Goal: Task Accomplishment & Management: Manage account settings

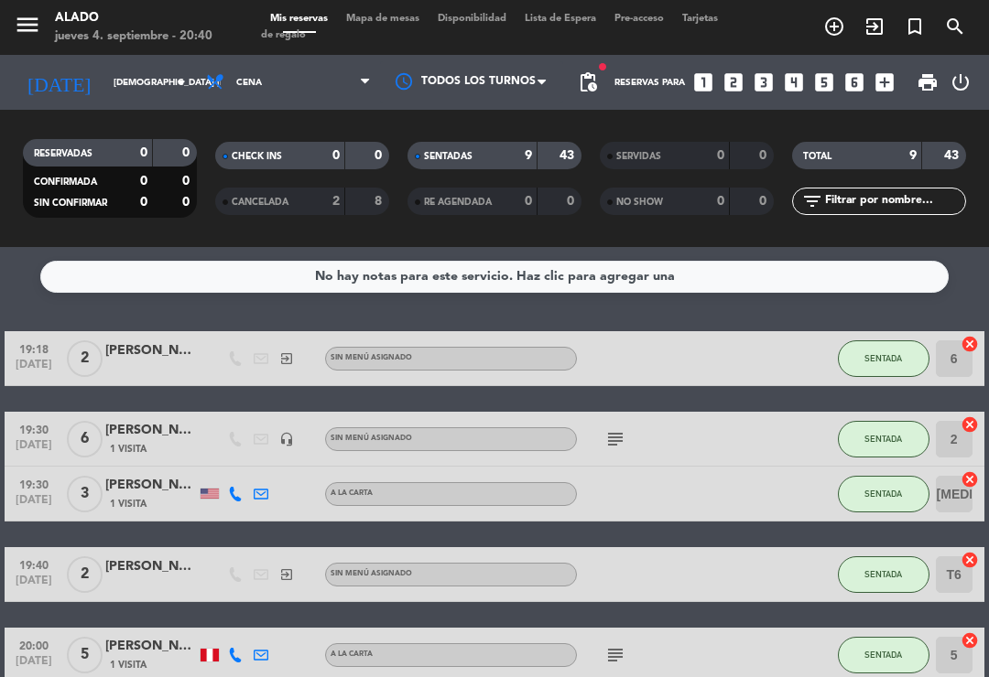
click at [391, 21] on span "Mapa de mesas" at bounding box center [383, 19] width 92 height 10
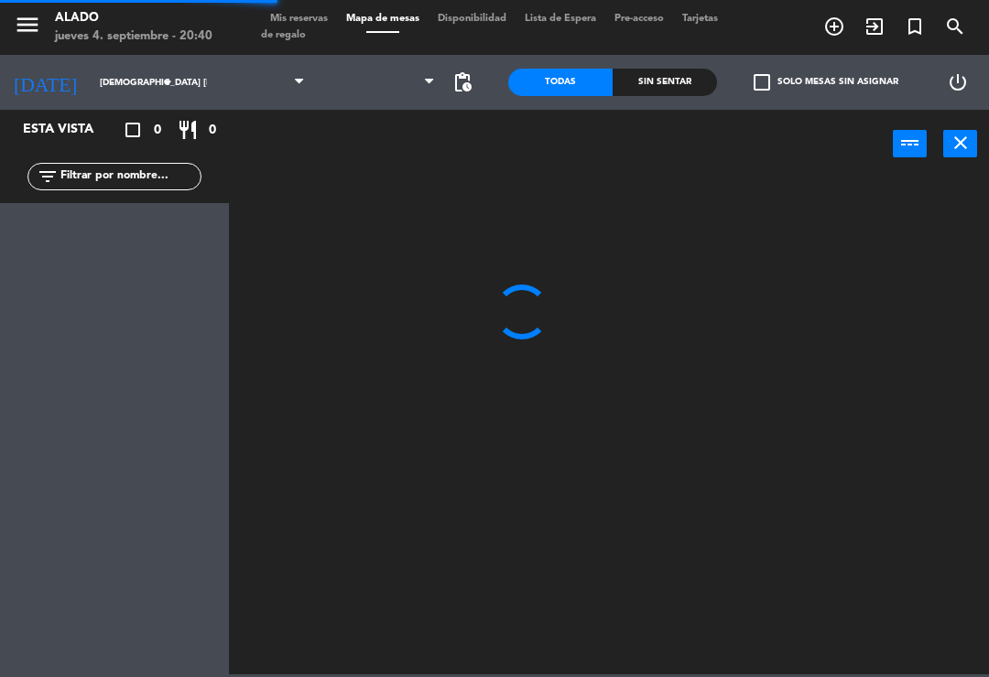
click at [387, 24] on span "Mapa de mesas" at bounding box center [383, 19] width 92 height 10
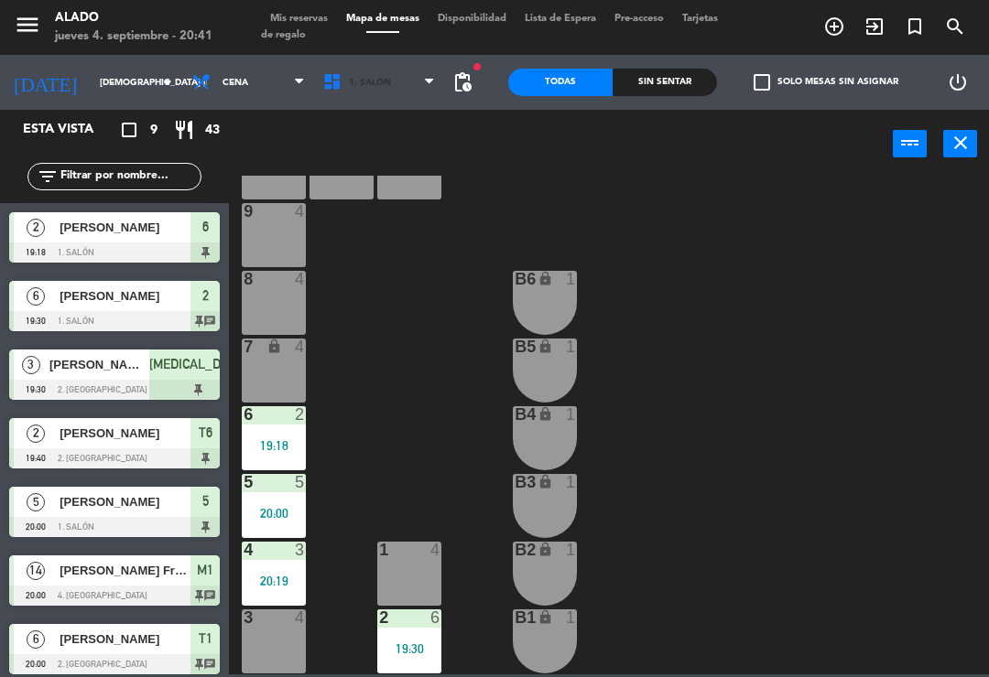
click at [392, 78] on span "1. Salón" at bounding box center [379, 82] width 131 height 40
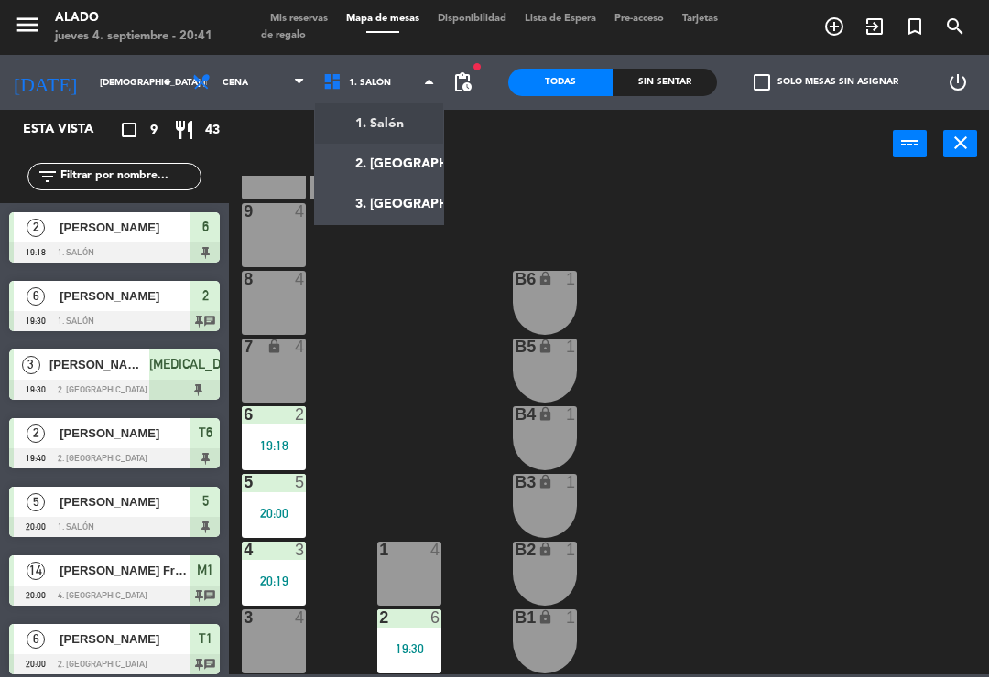
click at [403, 162] on ng-component "menu Alado jueves 4. septiembre - 20:41 Mis reservas Mapa de mesas Disponibilid…" at bounding box center [494, 337] width 989 height 675
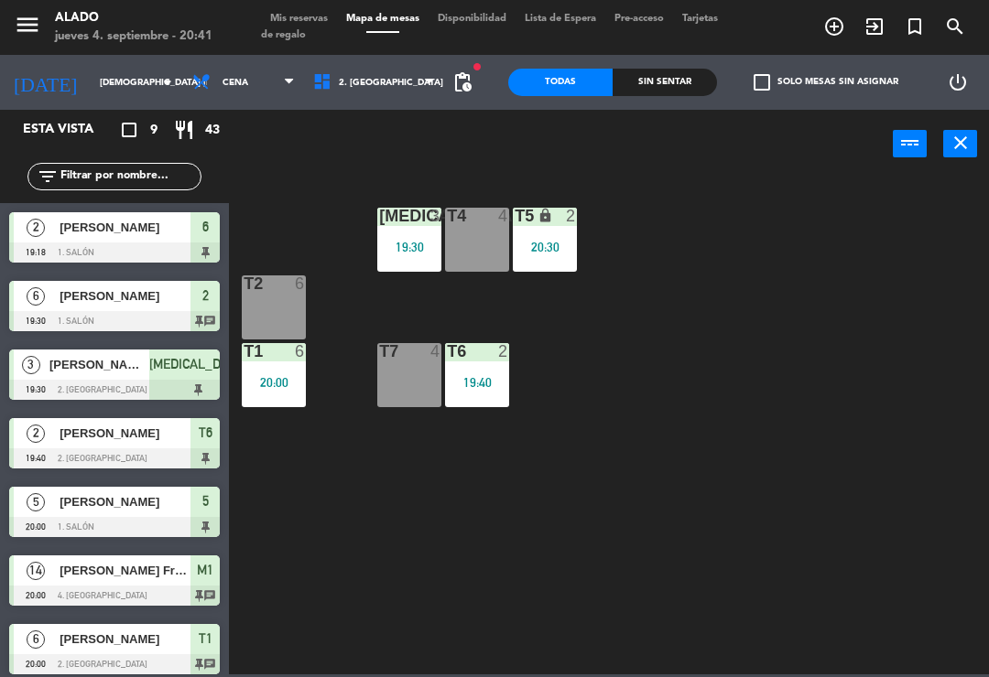
click at [410, 384] on div "T7 4" at bounding box center [409, 375] width 64 height 64
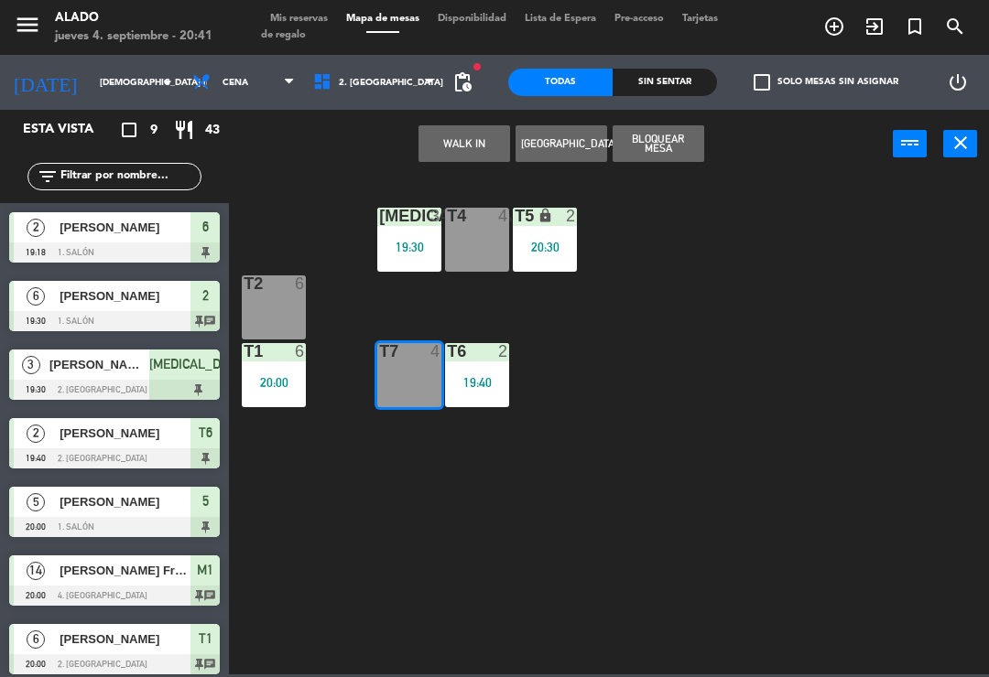
click at [487, 132] on button "WALK IN" at bounding box center [464, 143] width 92 height 37
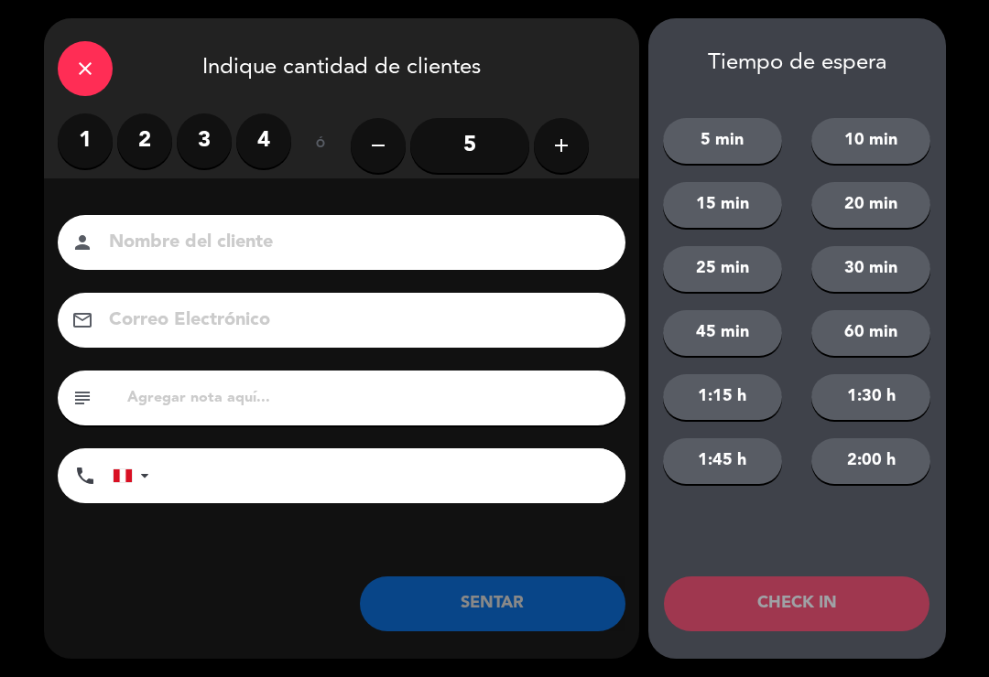
click at [218, 141] on label "3" at bounding box center [204, 140] width 55 height 55
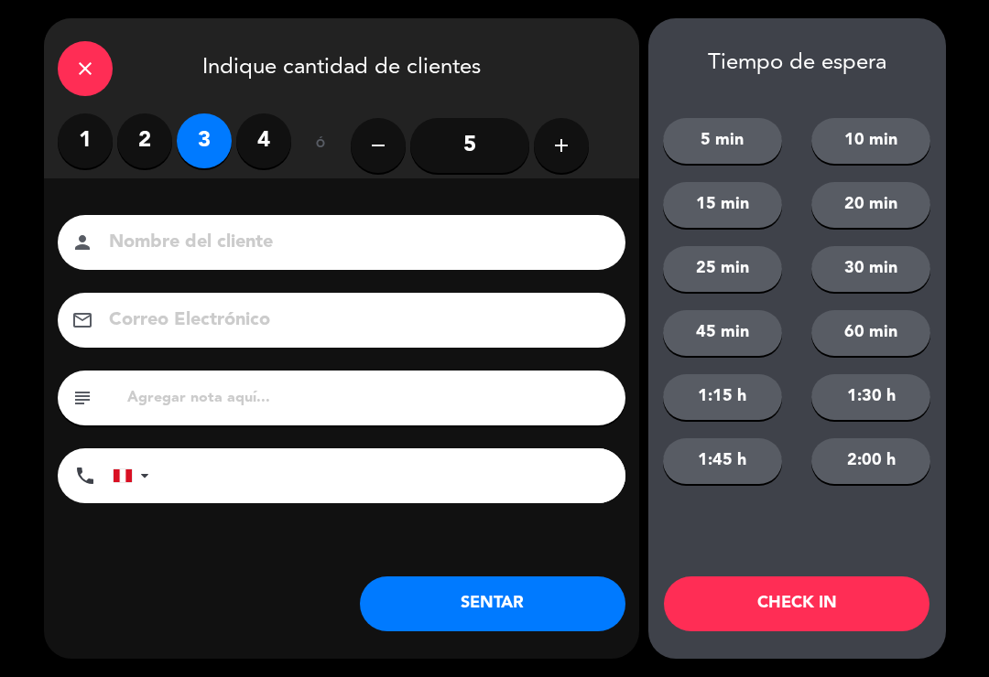
click at [244, 247] on input at bounding box center [354, 243] width 494 height 32
type input "[PERSON_NAME]"
click at [586, 47] on div "close Indique cantidad de clientes" at bounding box center [341, 65] width 595 height 95
click at [445, 617] on button "SENTAR" at bounding box center [492, 604] width 265 height 55
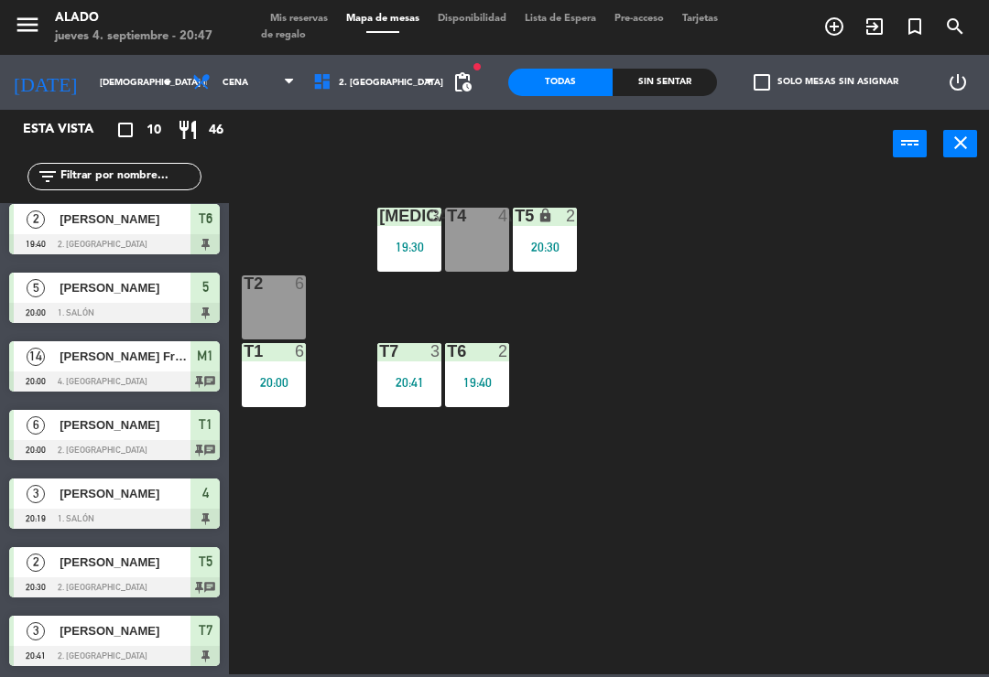
scroll to position [214, 0]
click at [145, 491] on span "[PERSON_NAME]" at bounding box center [124, 493] width 131 height 19
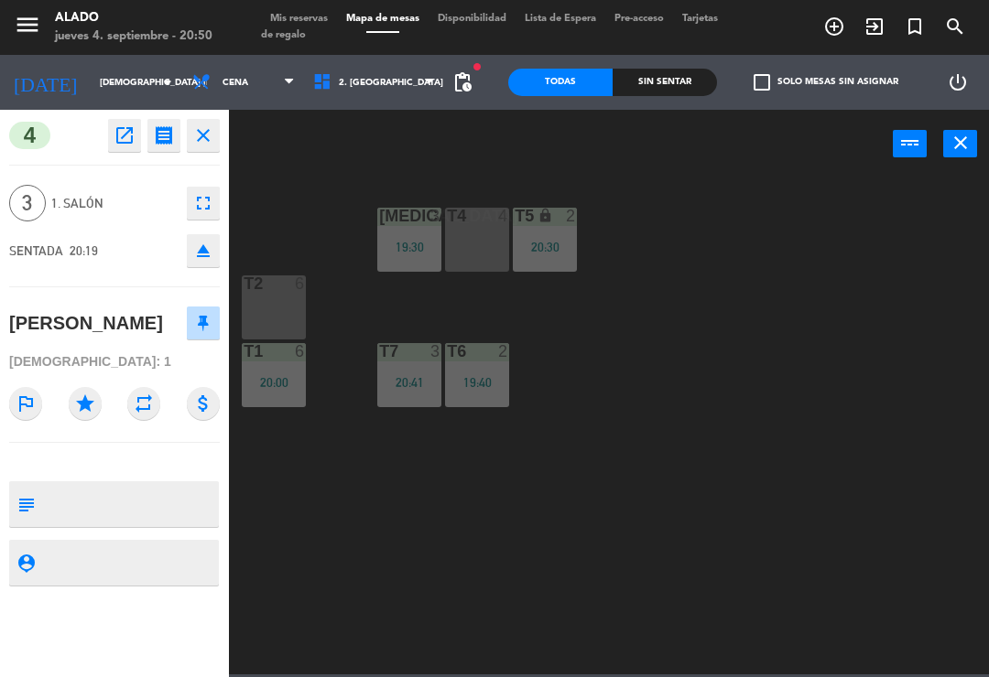
click at [218, 215] on button "fullscreen" at bounding box center [203, 203] width 33 height 33
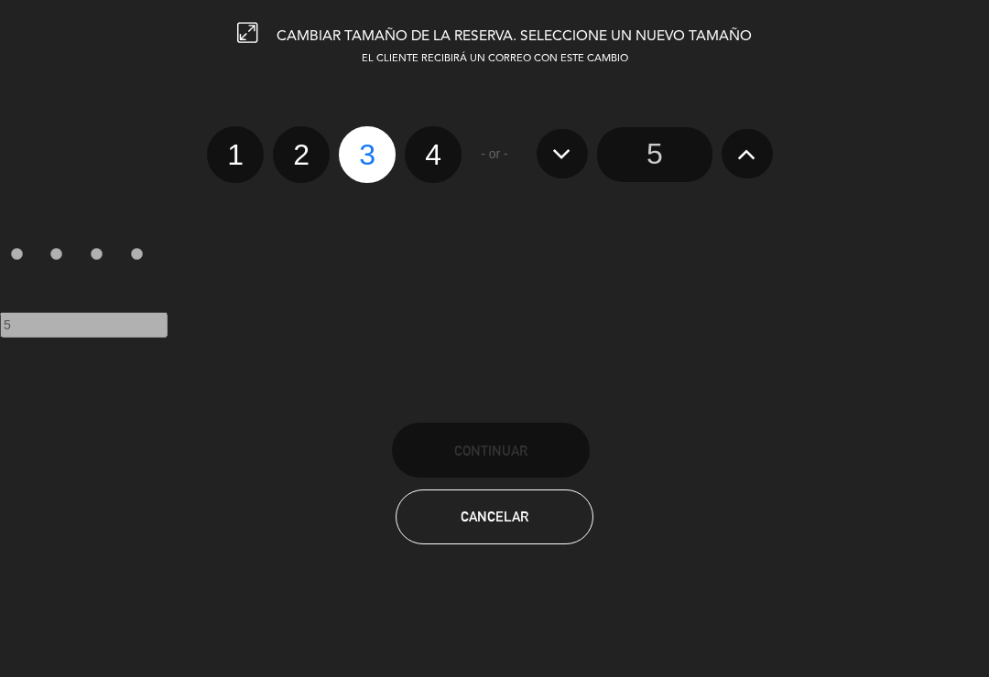
click at [308, 149] on label "2" at bounding box center [301, 154] width 57 height 57
click at [303, 149] on label "2" at bounding box center [301, 154] width 57 height 57
click at [290, 143] on label "2" at bounding box center [301, 154] width 57 height 57
click at [293, 143] on input "2" at bounding box center [299, 139] width 12 height 12
radio input "true"
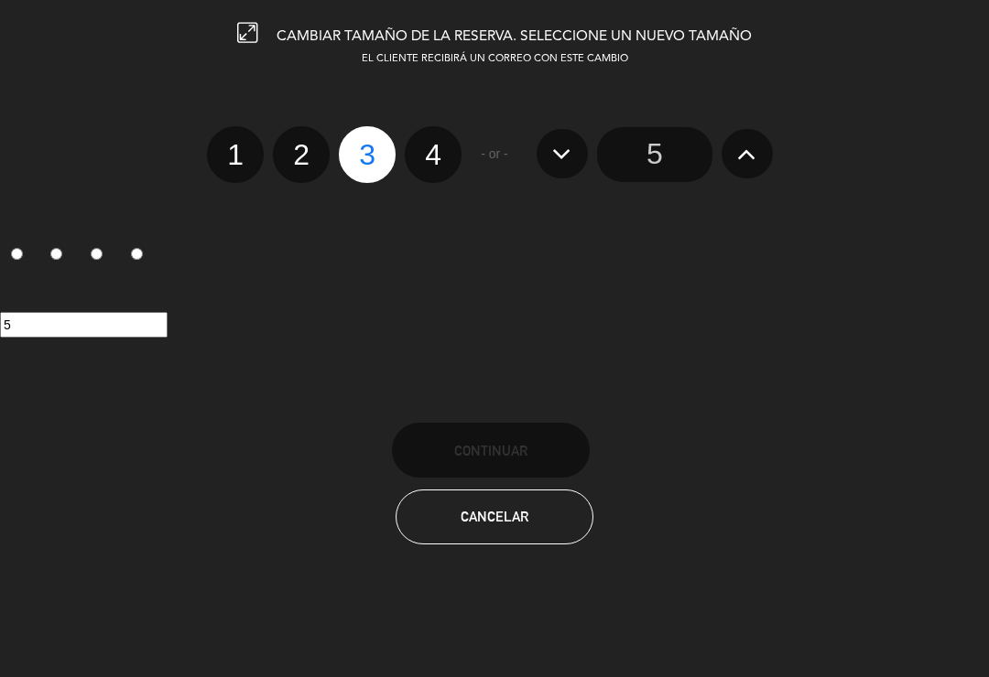
radio input "false"
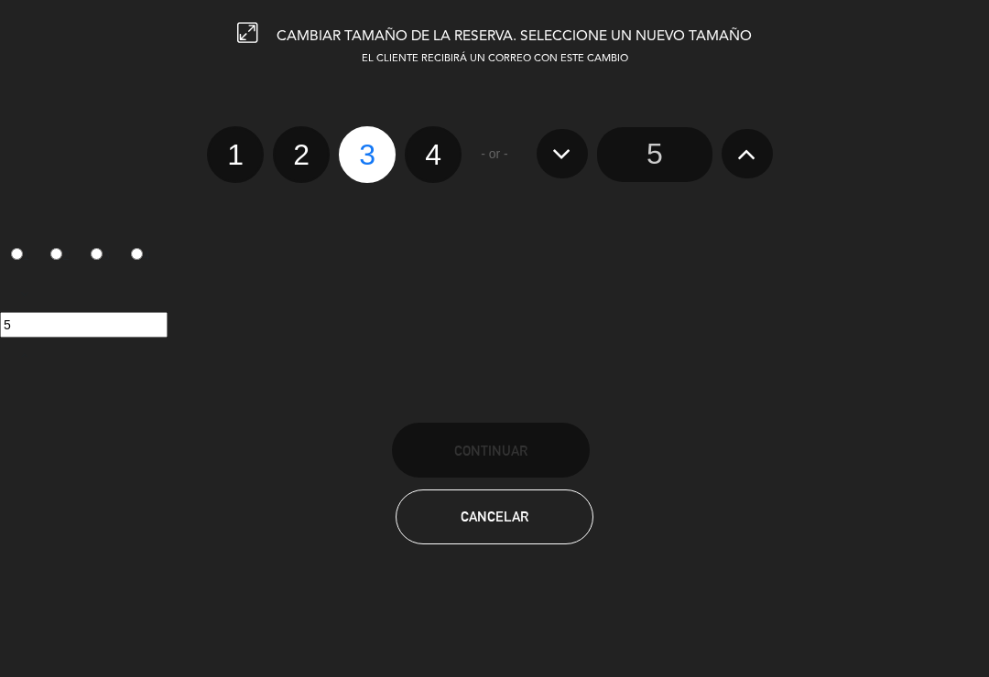
radio input "false"
radio input "true"
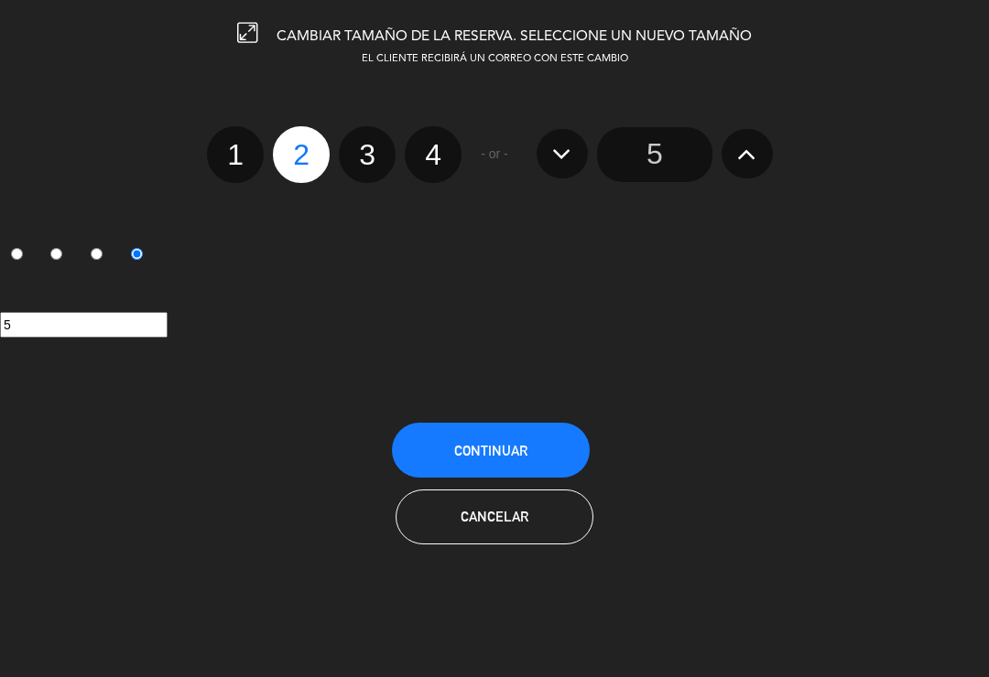
click at [518, 450] on span "Continuar" at bounding box center [490, 451] width 73 height 16
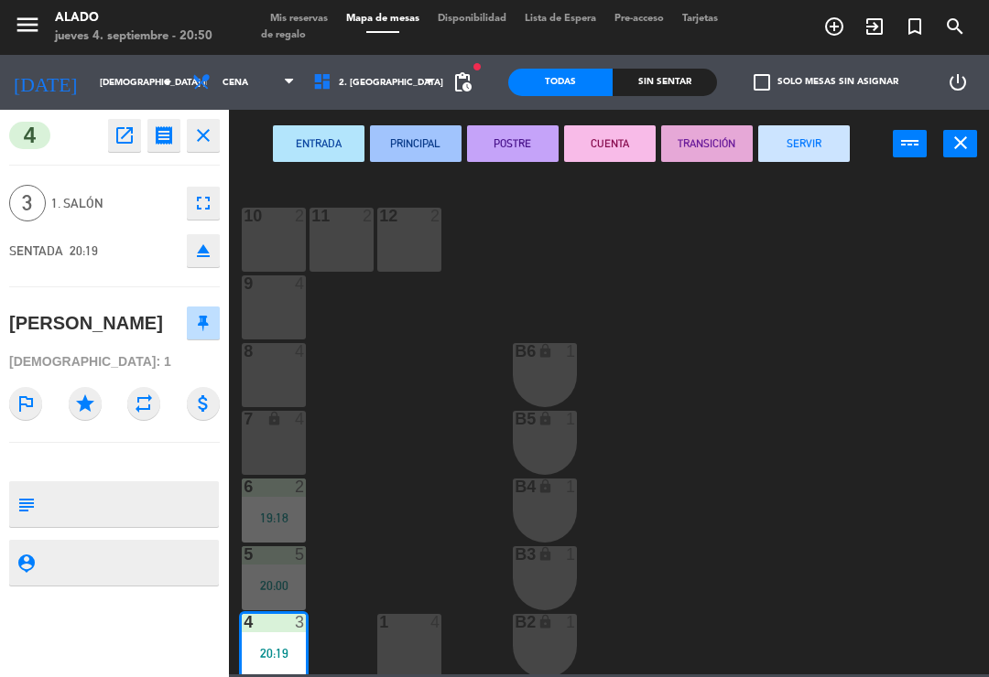
click at [949, 155] on button "close" at bounding box center [960, 143] width 34 height 27
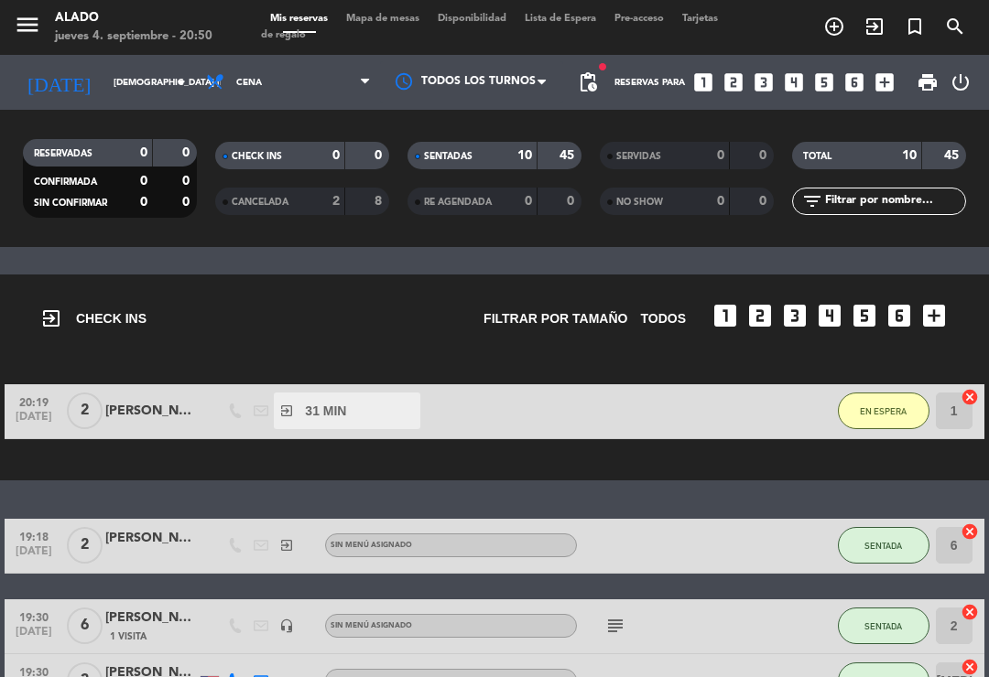
click at [978, 388] on icon "cancel" at bounding box center [969, 397] width 18 height 18
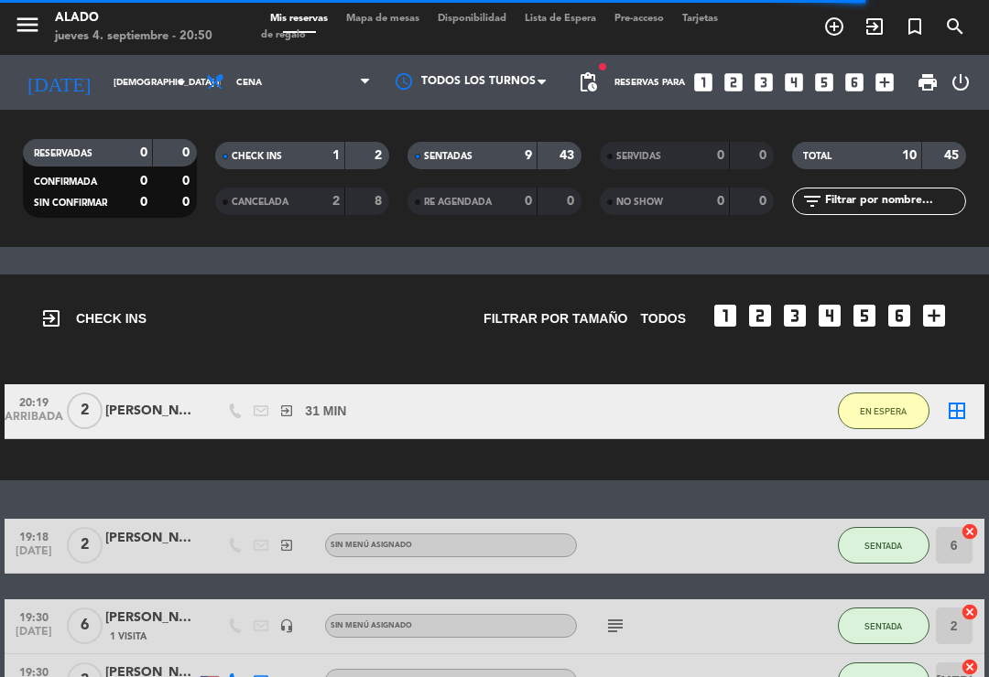
click at [965, 401] on icon "border_all" at bounding box center [956, 411] width 22 height 22
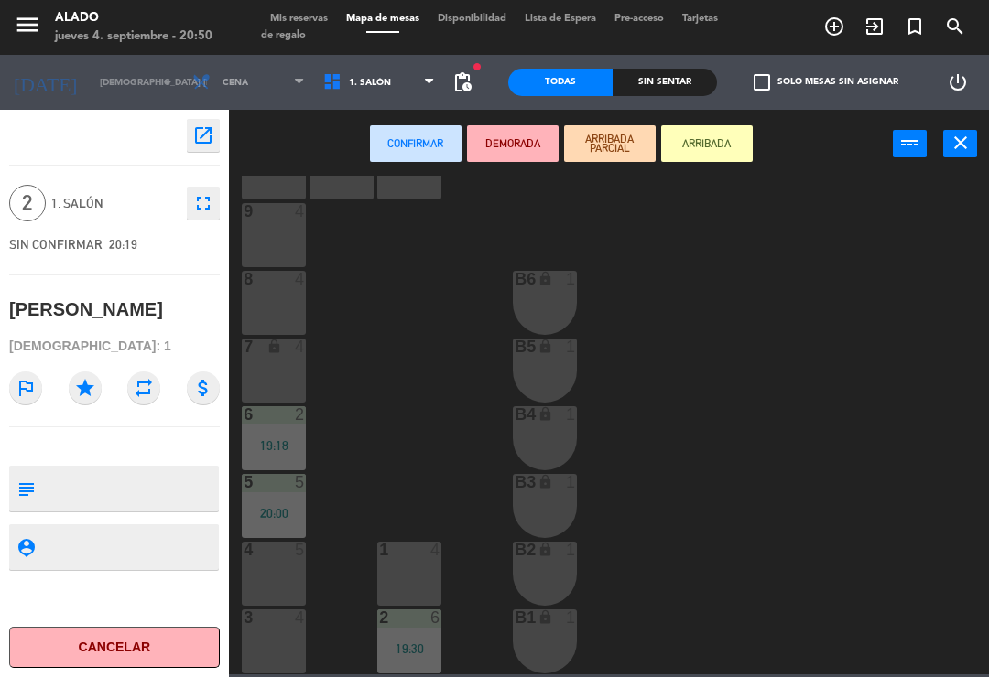
scroll to position [72, 0]
click at [385, 80] on span "1. Salón" at bounding box center [379, 82] width 131 height 40
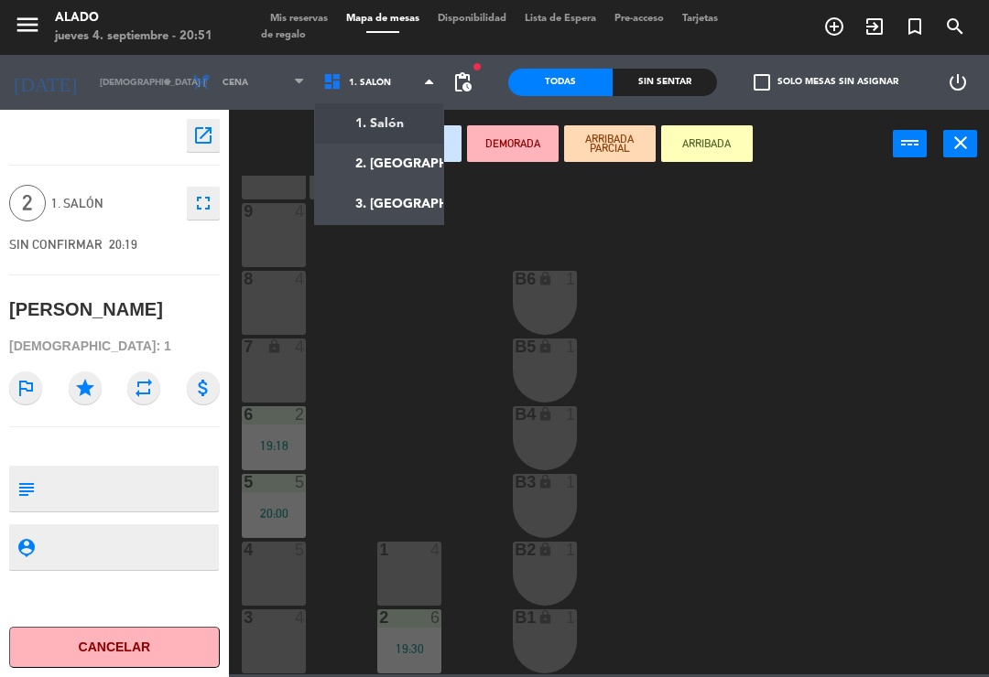
click at [286, 567] on div "4 5" at bounding box center [274, 574] width 64 height 64
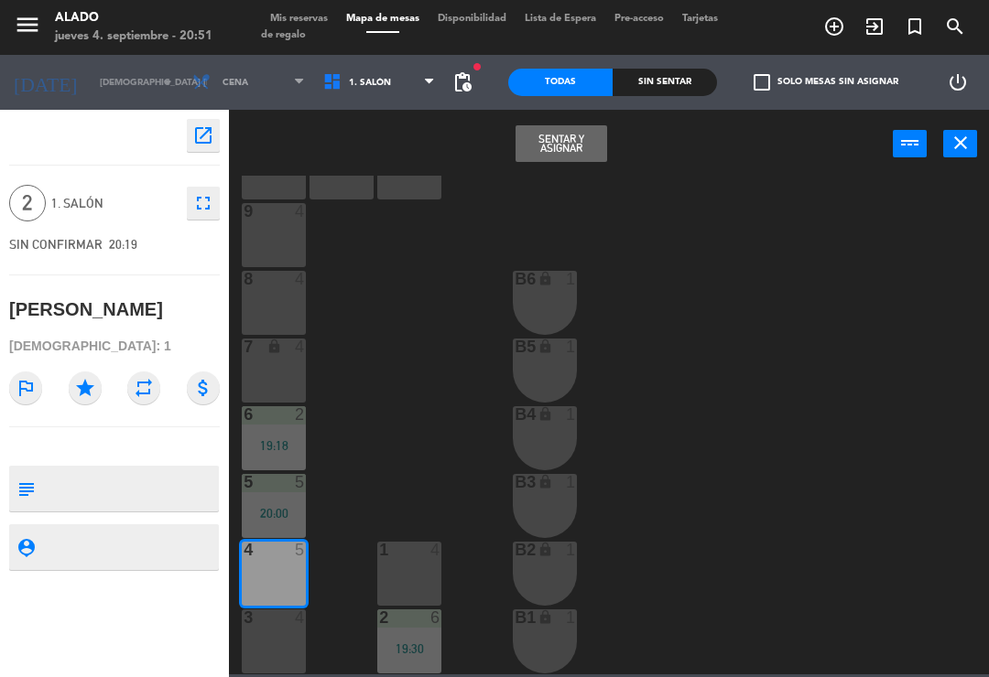
click at [581, 147] on button "Sentar y Asignar" at bounding box center [561, 143] width 92 height 37
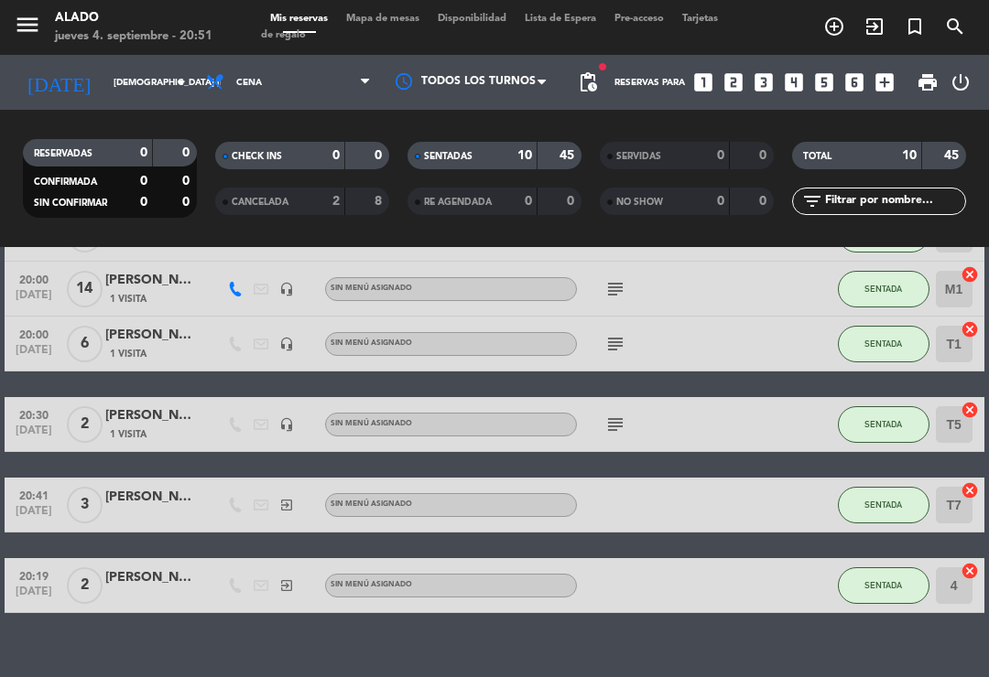
scroll to position [420, 0]
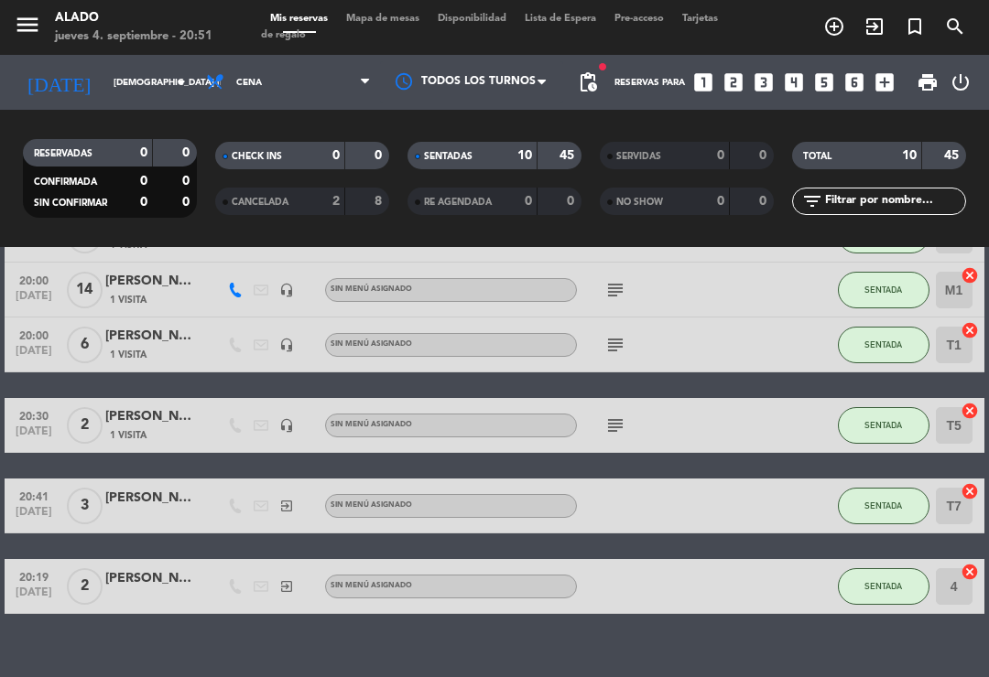
click at [371, 36] on div "Mis reservas Mapa de mesas Disponibilidad Lista de Espera Pre-acceso Tarjetas d…" at bounding box center [494, 27] width 467 height 33
click at [382, 41] on div "Mis reservas Mapa de mesas Disponibilidad Lista de Espera Pre-acceso Tarjetas d…" at bounding box center [494, 27] width 467 height 33
click at [401, 23] on span "Mapa de mesas" at bounding box center [383, 19] width 92 height 10
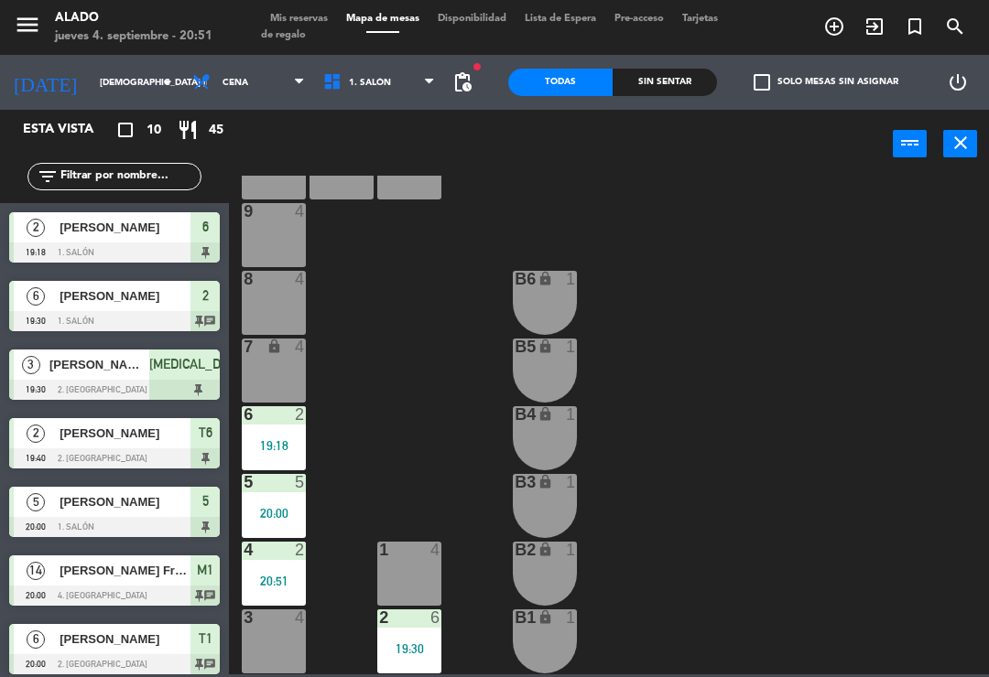
click at [396, 100] on span "1. Salón" at bounding box center [379, 82] width 131 height 40
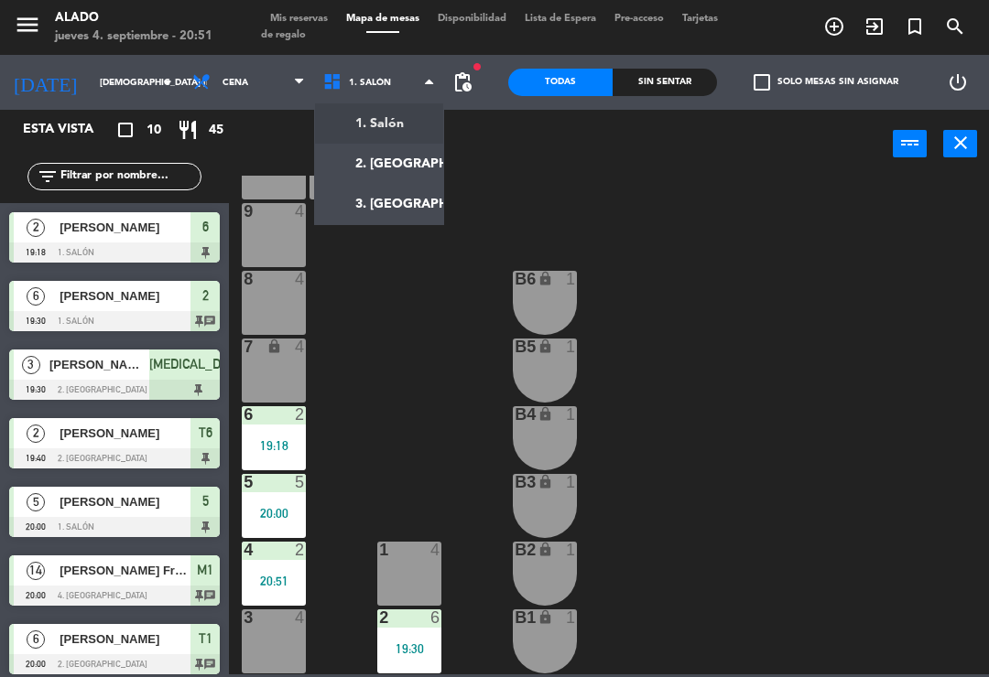
scroll to position [72, 0]
click at [390, 152] on ng-component "menu Alado jueves 4. septiembre - 20:51 Mis reservas Mapa de mesas Disponibilid…" at bounding box center [494, 337] width 989 height 675
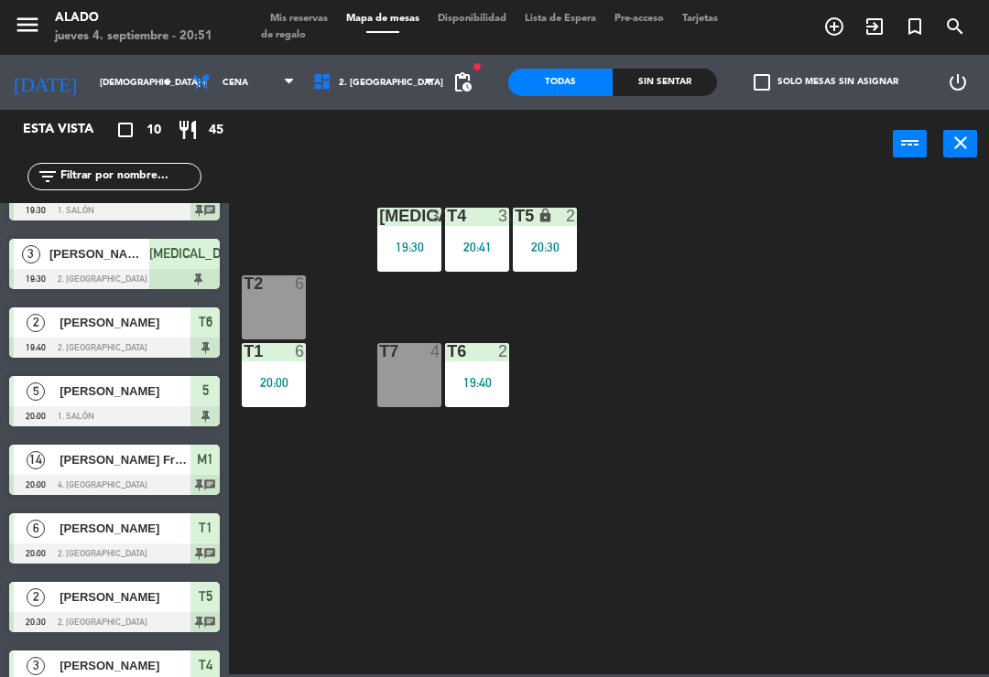
scroll to position [0, 0]
click at [377, 80] on span "1. Salón" at bounding box center [379, 82] width 131 height 40
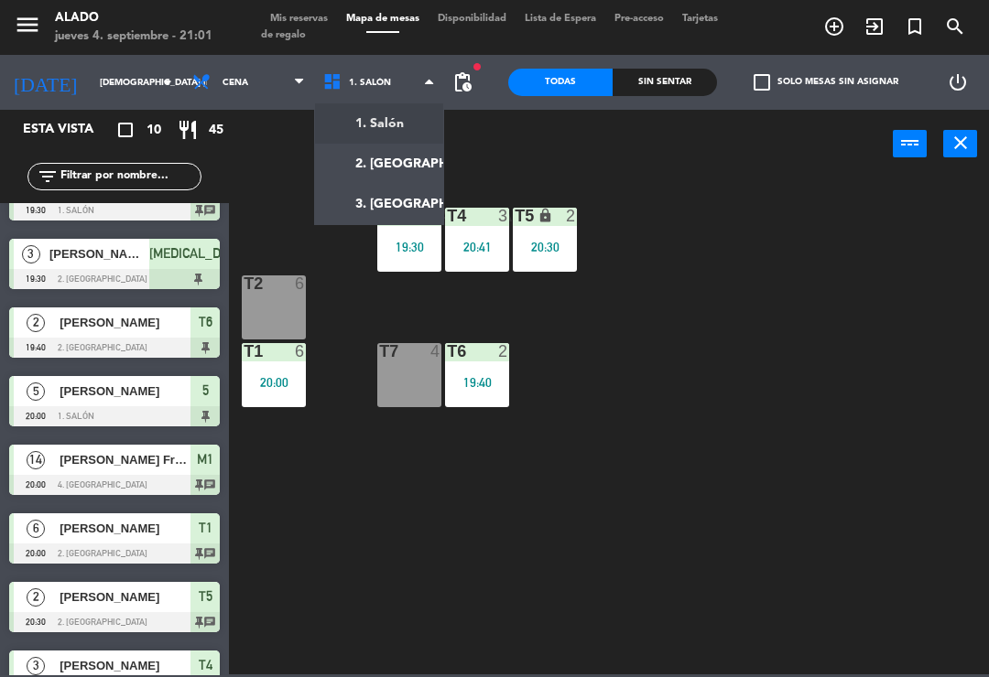
click at [391, 131] on ng-component "menu Alado jueves 4. septiembre - 21:01 Mis reservas Mapa de mesas Disponibilid…" at bounding box center [494, 337] width 989 height 675
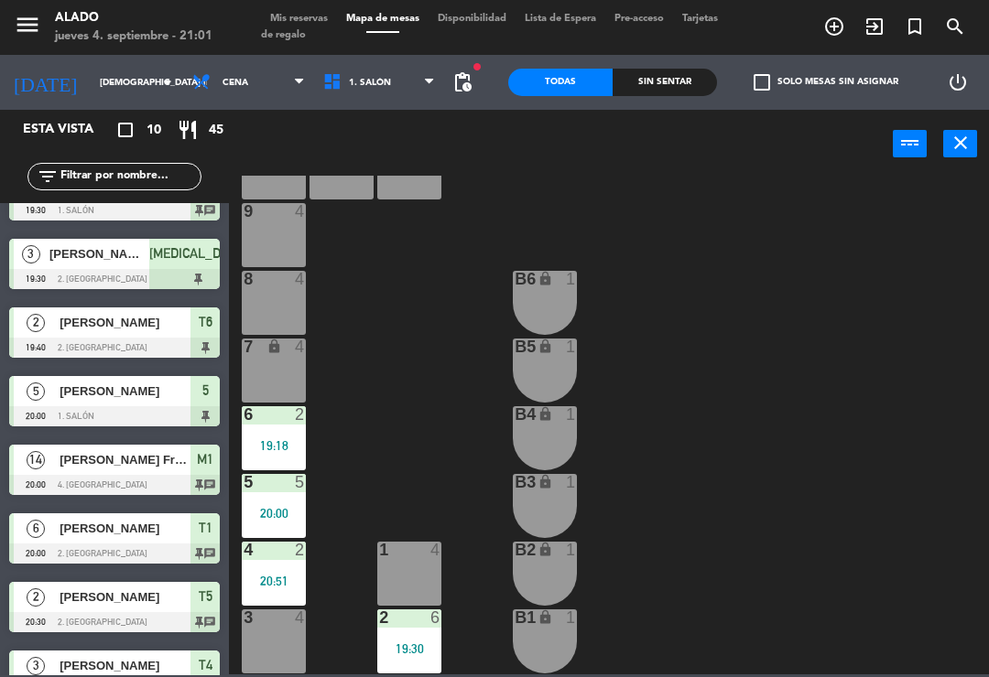
scroll to position [72, 0]
click at [416, 581] on div "1 4" at bounding box center [409, 574] width 64 height 64
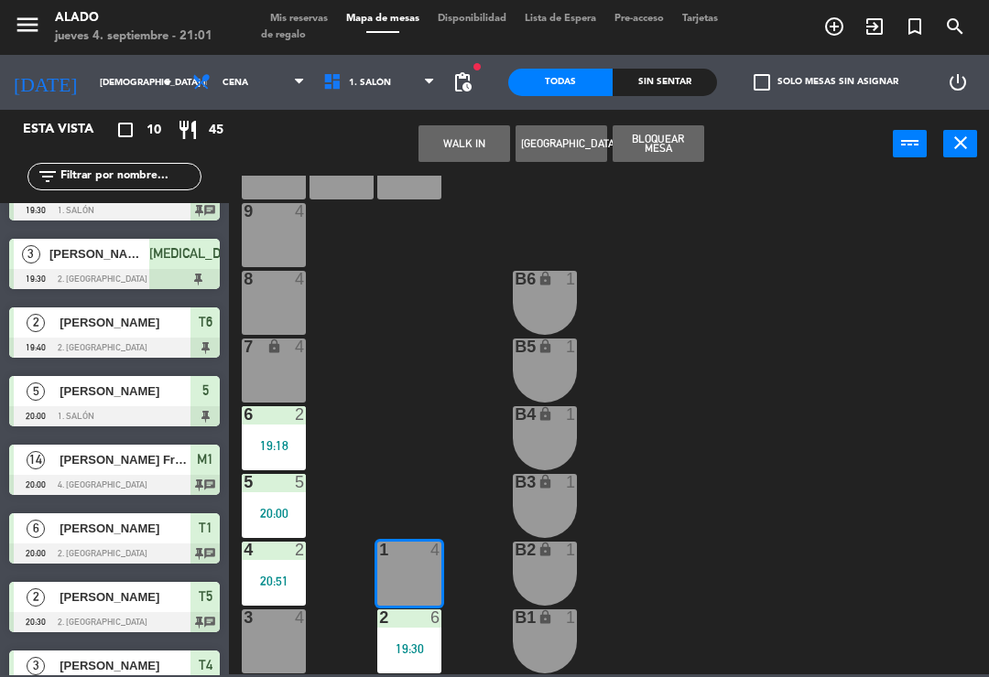
click at [471, 141] on button "WALK IN" at bounding box center [464, 143] width 92 height 37
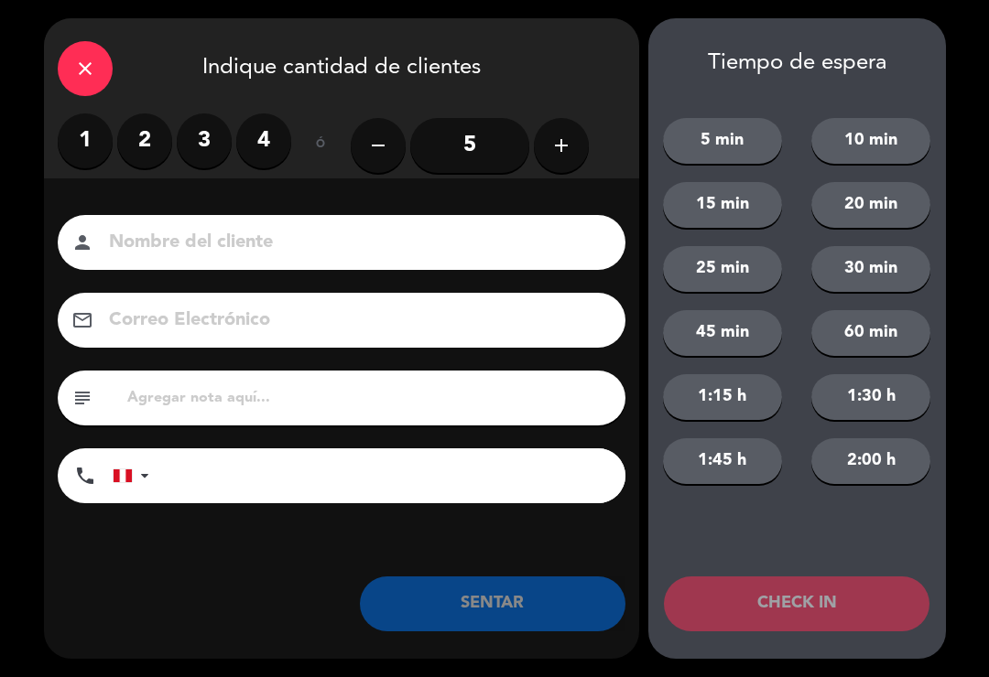
click at [212, 147] on label "3" at bounding box center [204, 140] width 55 height 55
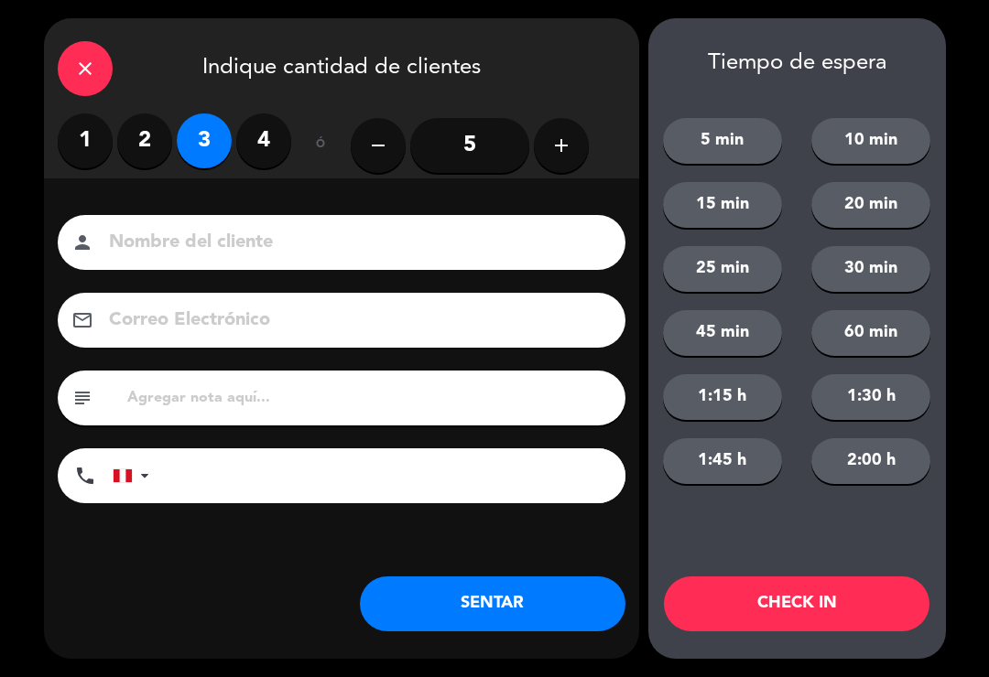
click at [264, 229] on input at bounding box center [354, 243] width 494 height 32
type input "[PERSON_NAME]"
click at [528, 81] on div "close Indique cantidad de clientes" at bounding box center [341, 65] width 595 height 95
click at [431, 573] on div "Nombre del cliente person [PERSON_NAME] Correo Electrónico email subject phone …" at bounding box center [341, 389] width 595 height 422
click at [464, 630] on button "SENTAR" at bounding box center [492, 604] width 265 height 55
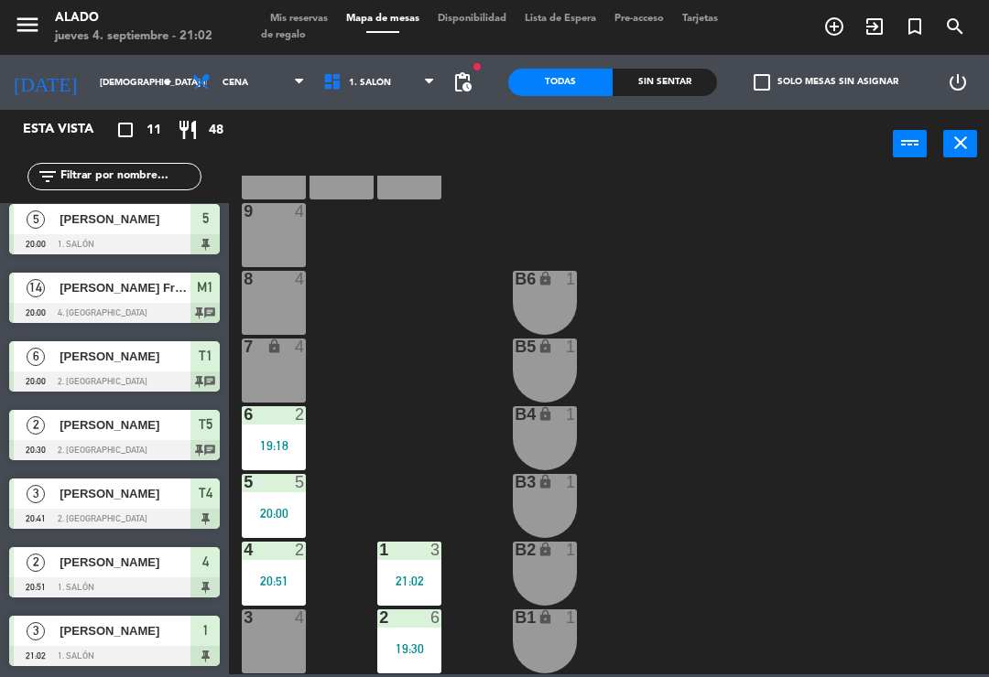
scroll to position [283, 0]
click at [829, 26] on icon "add_circle_outline" at bounding box center [834, 27] width 22 height 22
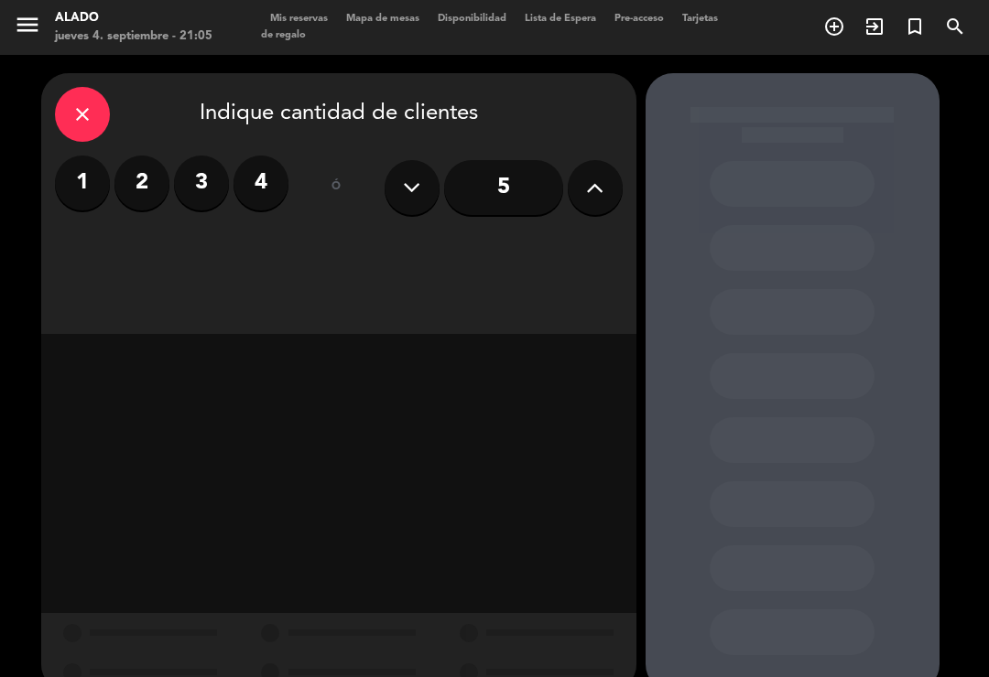
click at [264, 168] on label "4" at bounding box center [260, 183] width 55 height 55
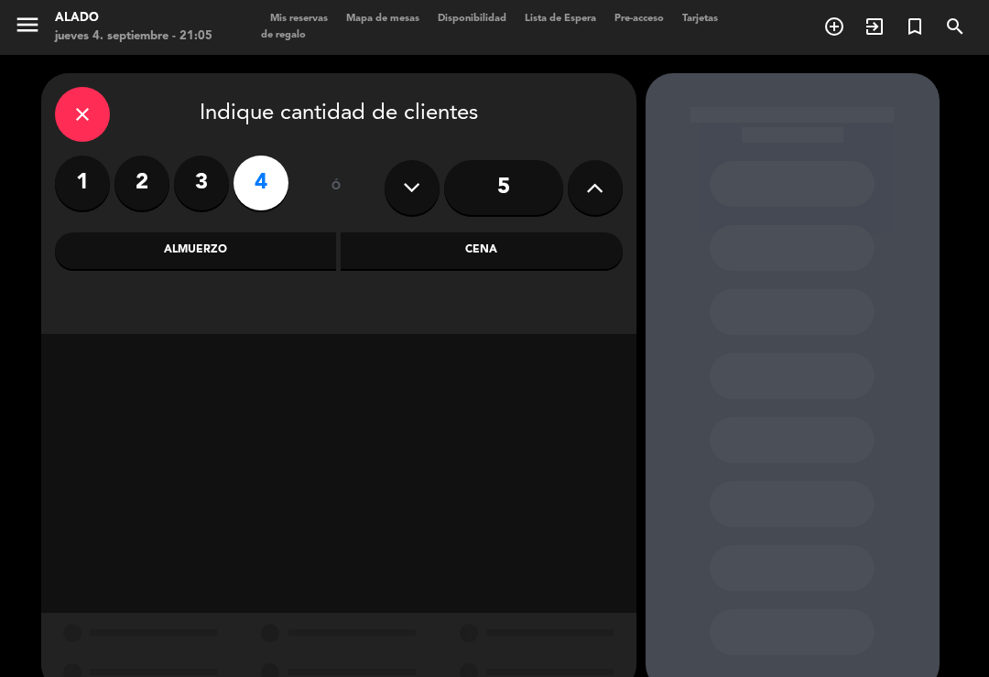
click at [257, 255] on div "Almuerzo" at bounding box center [196, 250] width 282 height 37
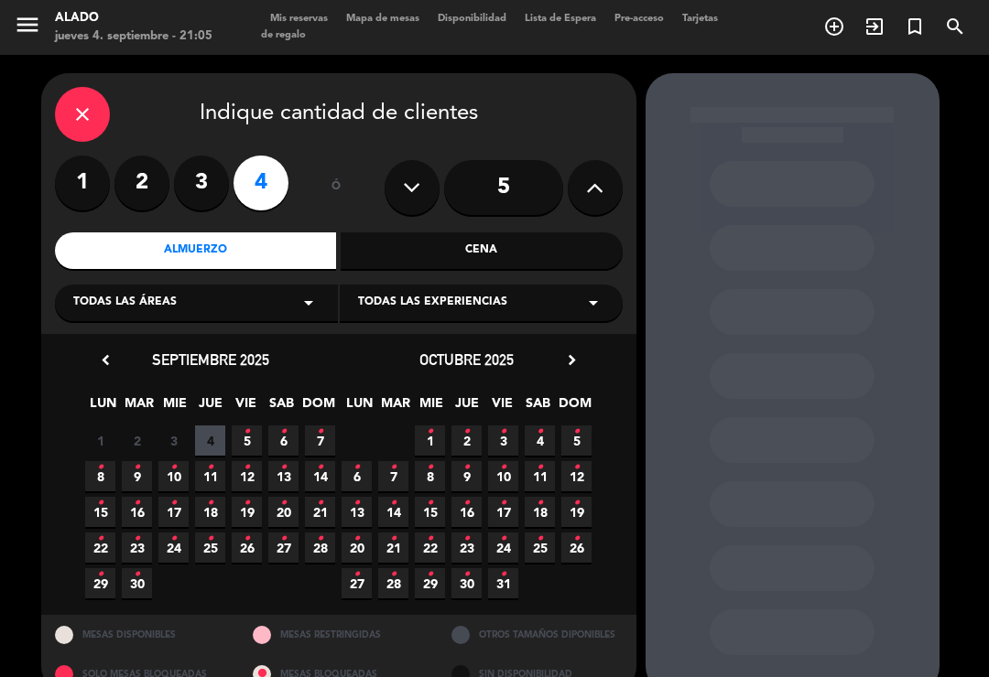
click at [335, 424] on div "1 2 3 4 5 • 6 • 7 •" at bounding box center [210, 441] width 256 height 36
click at [330, 438] on span "7 •" at bounding box center [320, 441] width 30 height 30
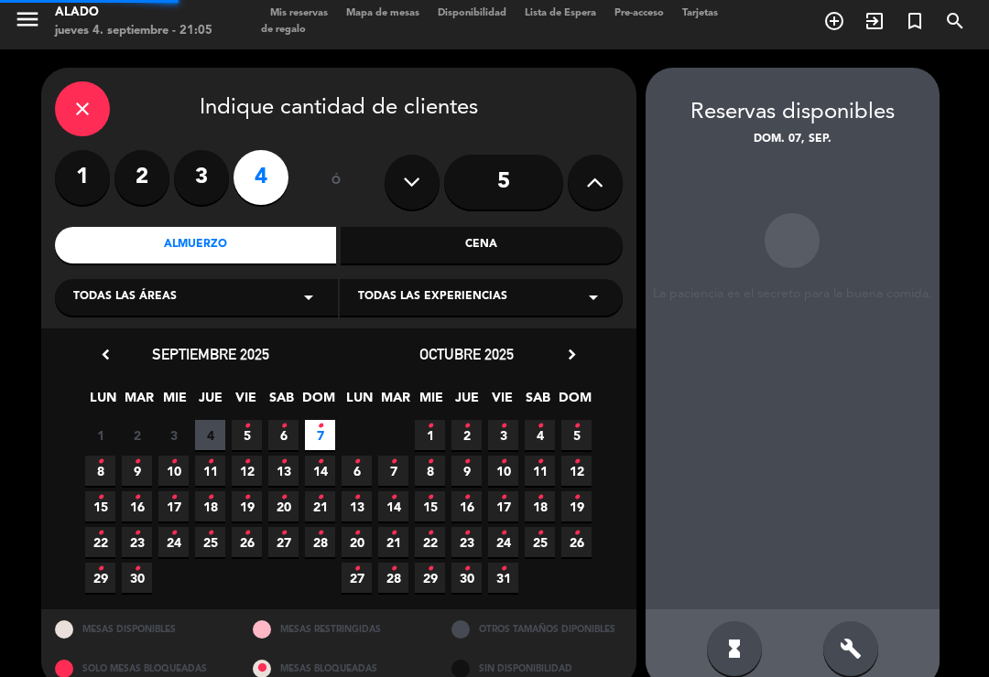
scroll to position [28, 0]
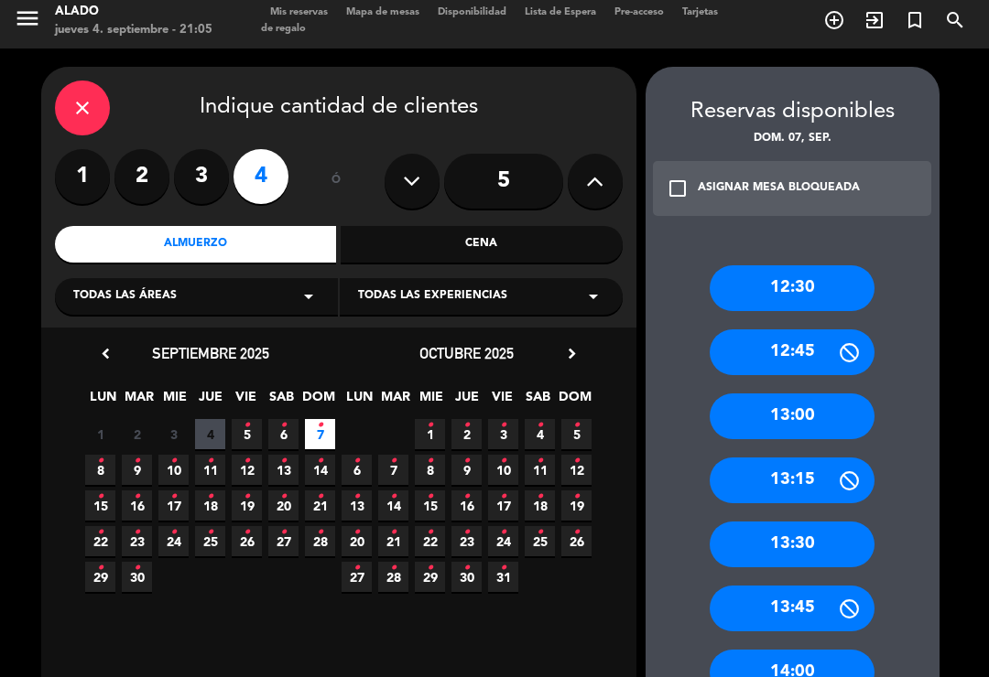
click at [767, 522] on div "13:30" at bounding box center [791, 545] width 165 height 46
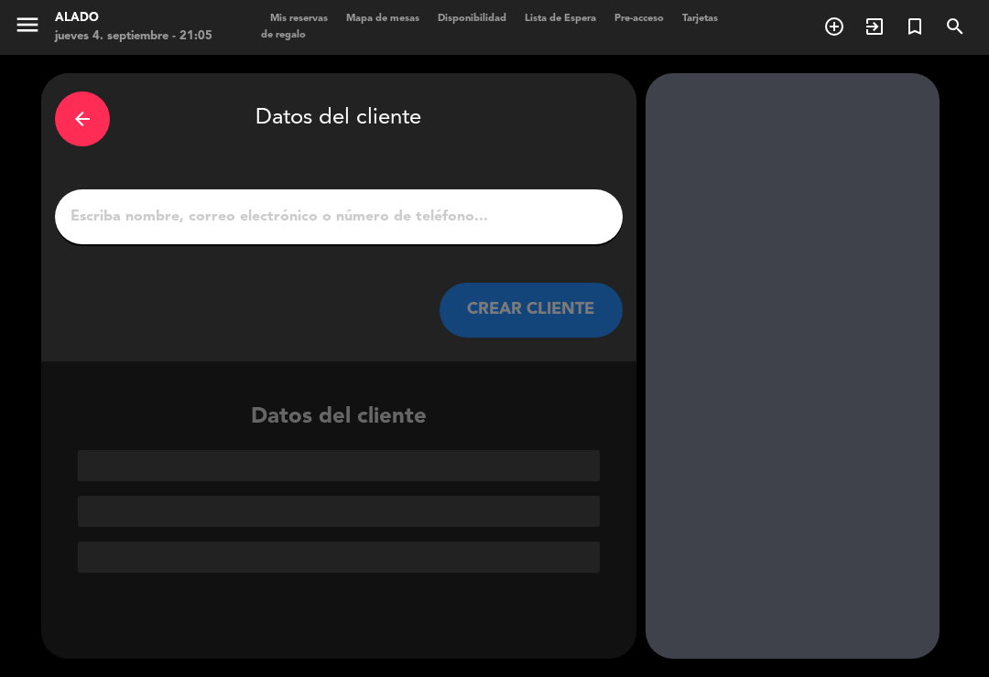
click at [114, 123] on div "arrow_back Datos del cliente CREAR CLIENTE" at bounding box center [338, 217] width 595 height 288
click at [89, 108] on icon "arrow_back" at bounding box center [82, 119] width 22 height 22
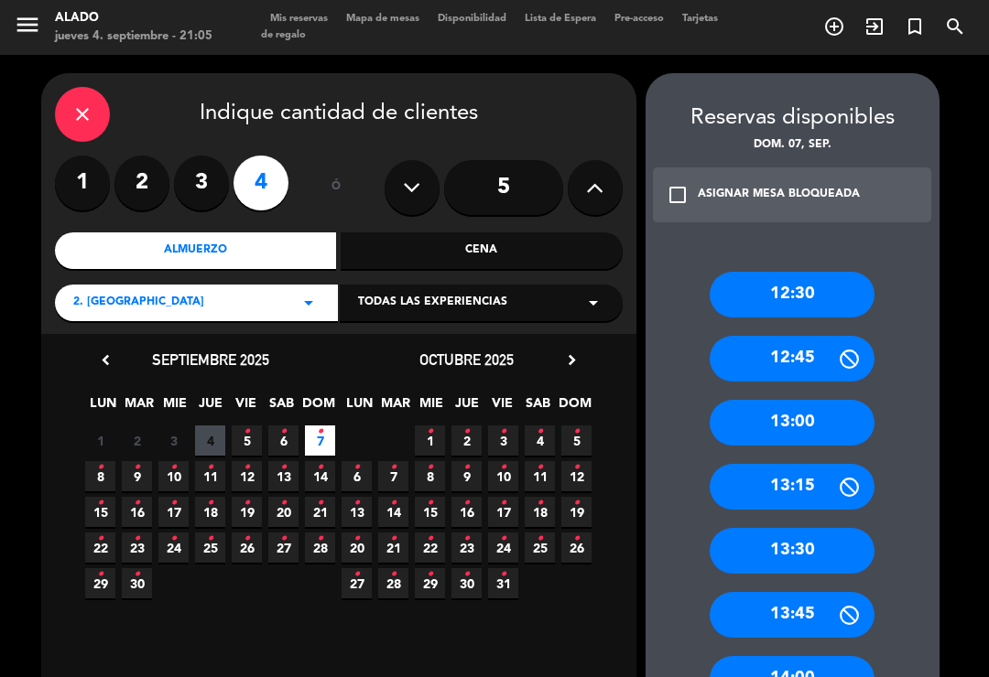
click at [820, 400] on div "13:00" at bounding box center [791, 423] width 165 height 46
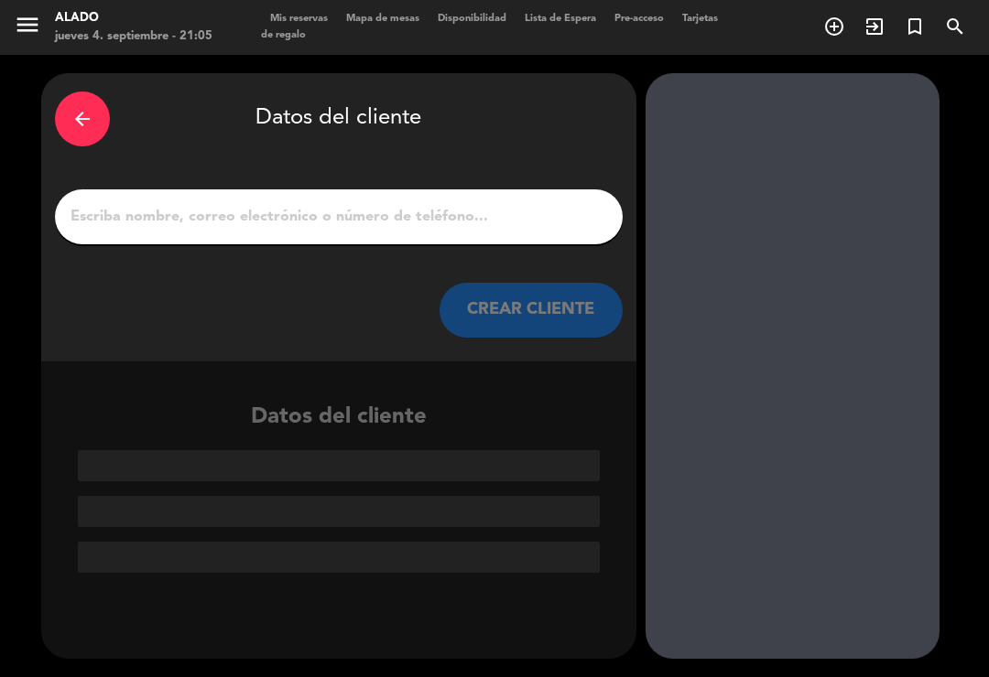
click at [462, 204] on input "1" at bounding box center [339, 217] width 540 height 26
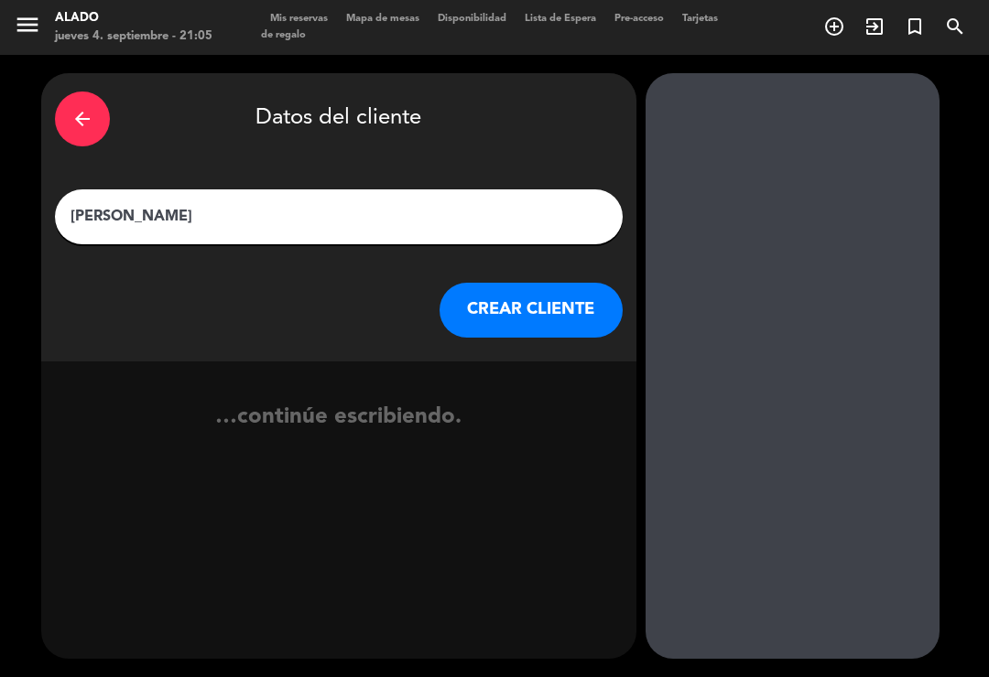
type input "[PERSON_NAME]"
click at [572, 124] on div "arrow_back Datos del cliente [PERSON_NAME] [PERSON_NAME] CLIENTE" at bounding box center [338, 217] width 595 height 288
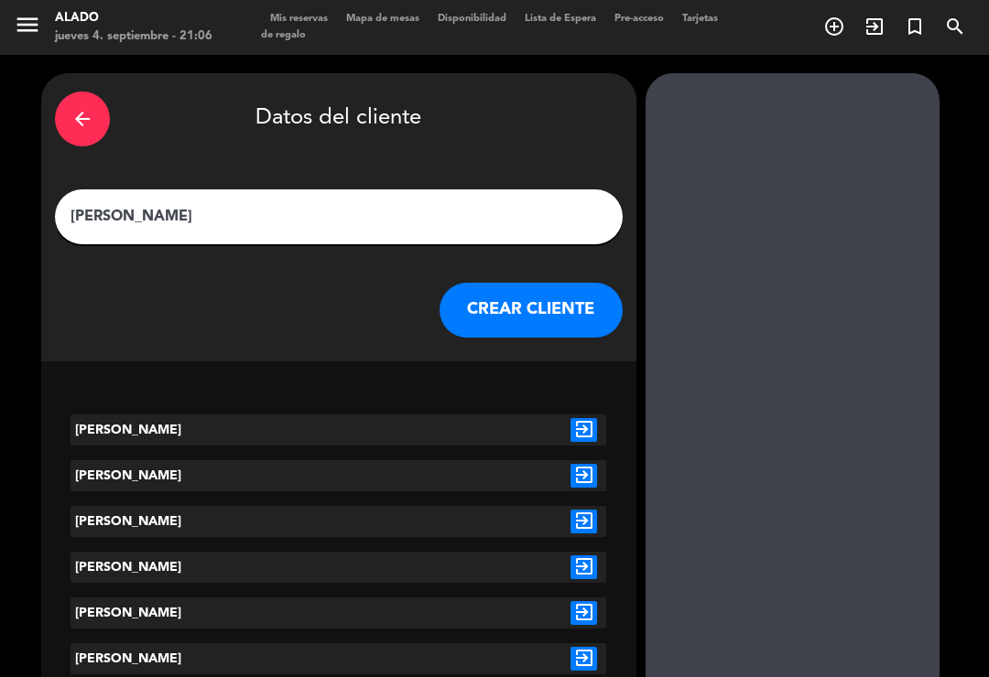
click at [590, 418] on icon "exit_to_app" at bounding box center [583, 430] width 27 height 24
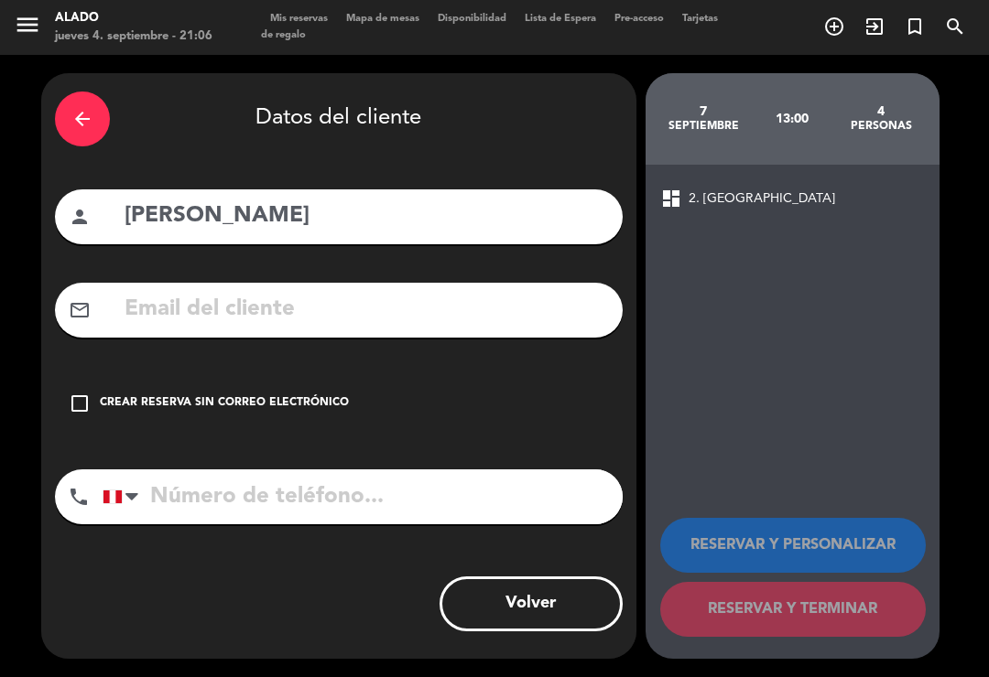
click at [187, 394] on div "Crear reserva sin correo electrónico" at bounding box center [224, 403] width 249 height 18
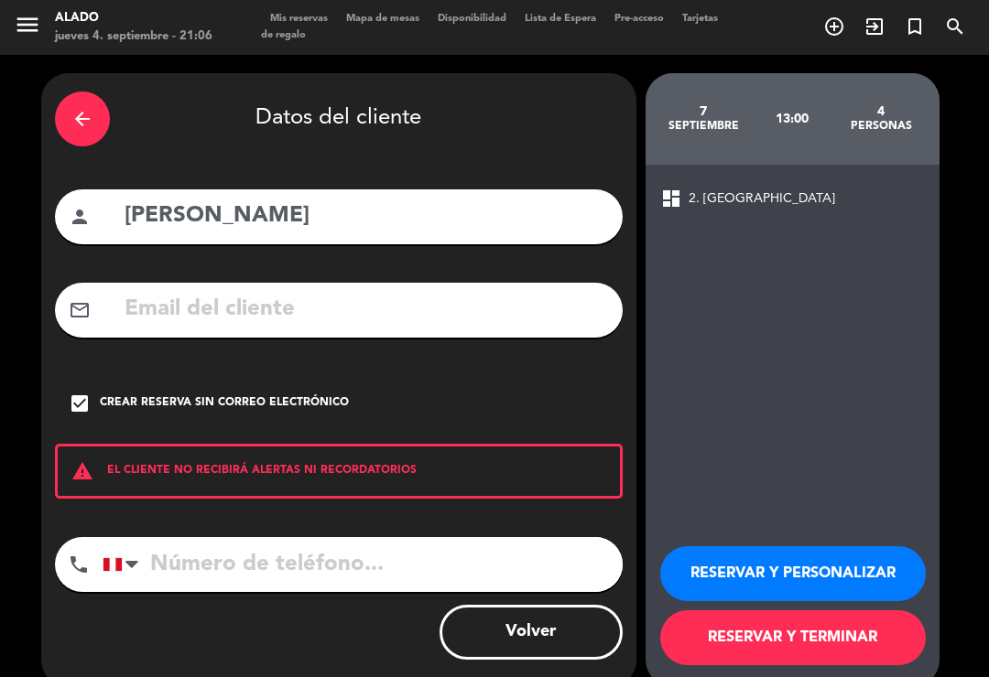
click at [741, 548] on button "RESERVAR Y PERSONALIZAR" at bounding box center [792, 573] width 265 height 55
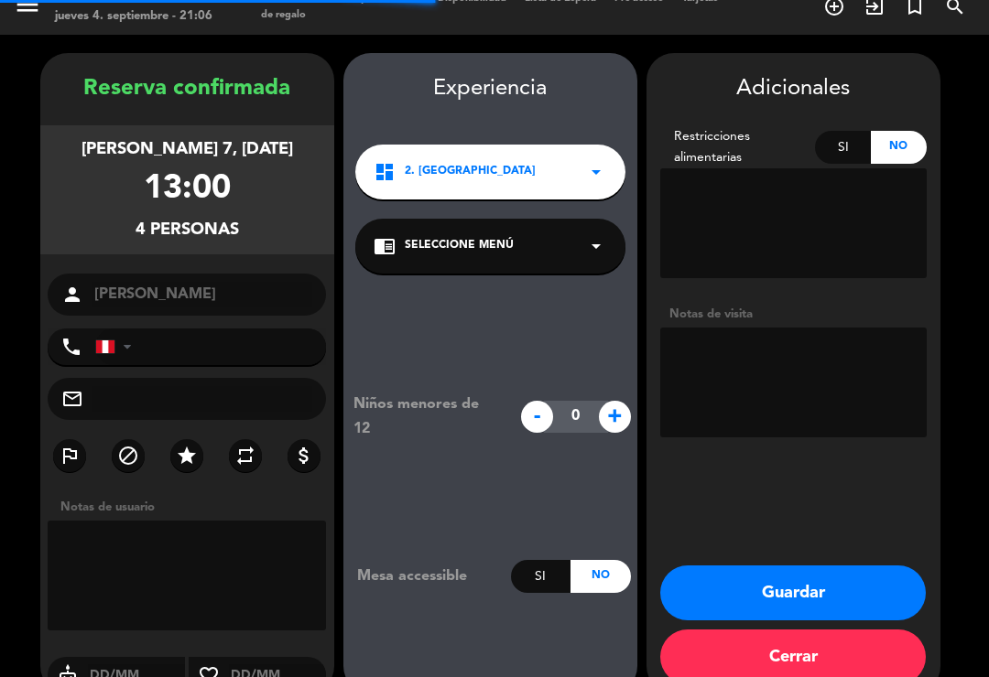
scroll to position [26, 0]
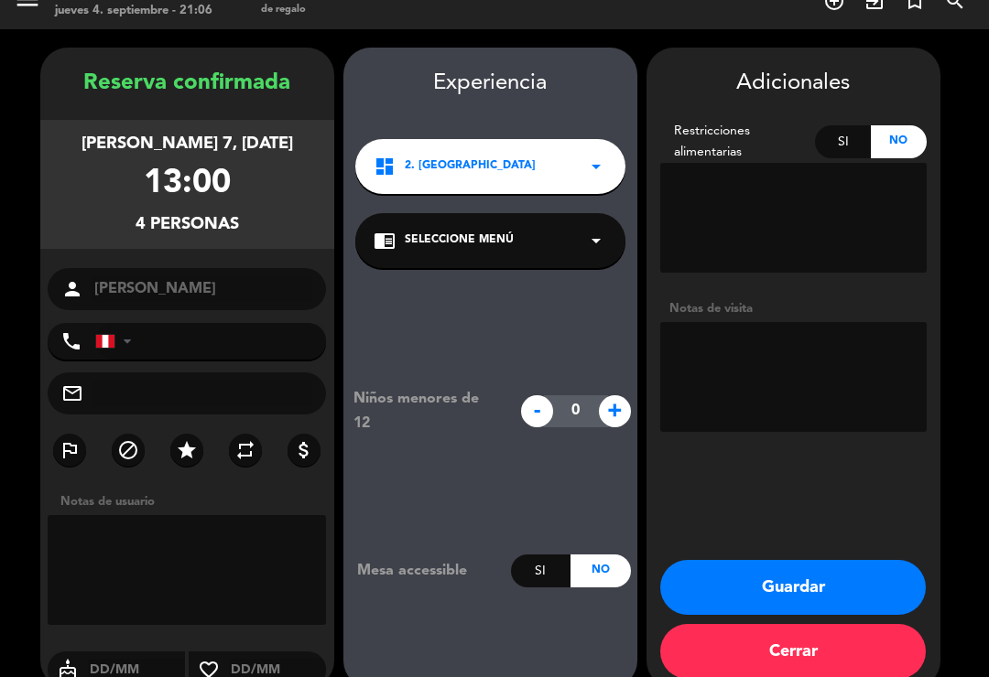
click at [805, 343] on textarea at bounding box center [793, 377] width 266 height 110
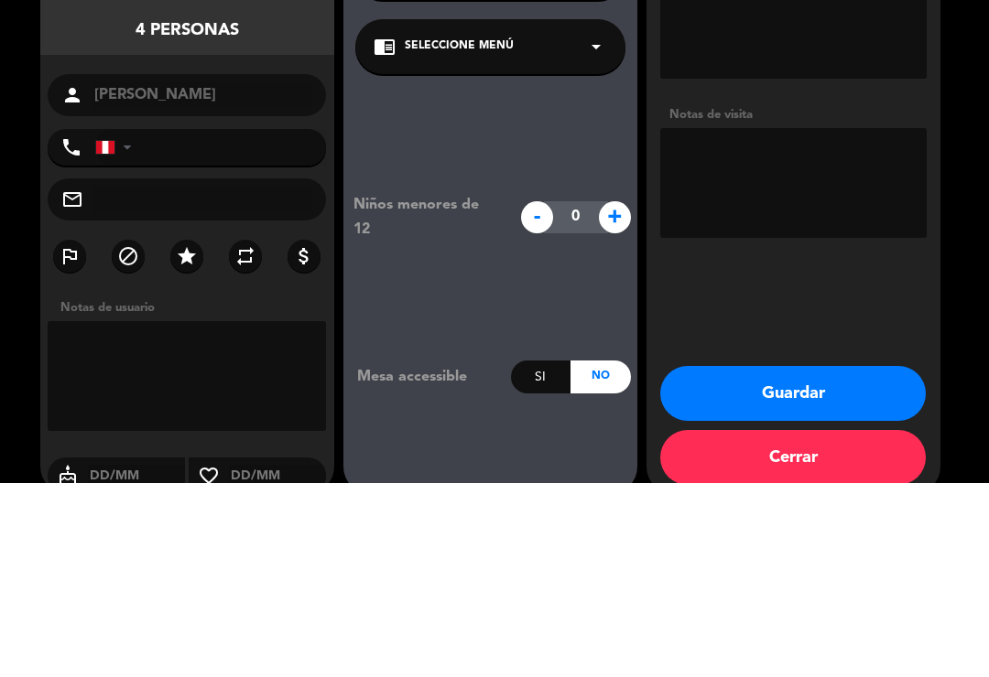
type textarea "s"
type textarea "SSJ"
click at [796, 242] on div "Adicionales Restricciones alimentarias Si No Notas de visita Guardar Cerrar" at bounding box center [793, 368] width 294 height 641
click at [828, 560] on button "Guardar" at bounding box center [792, 587] width 265 height 55
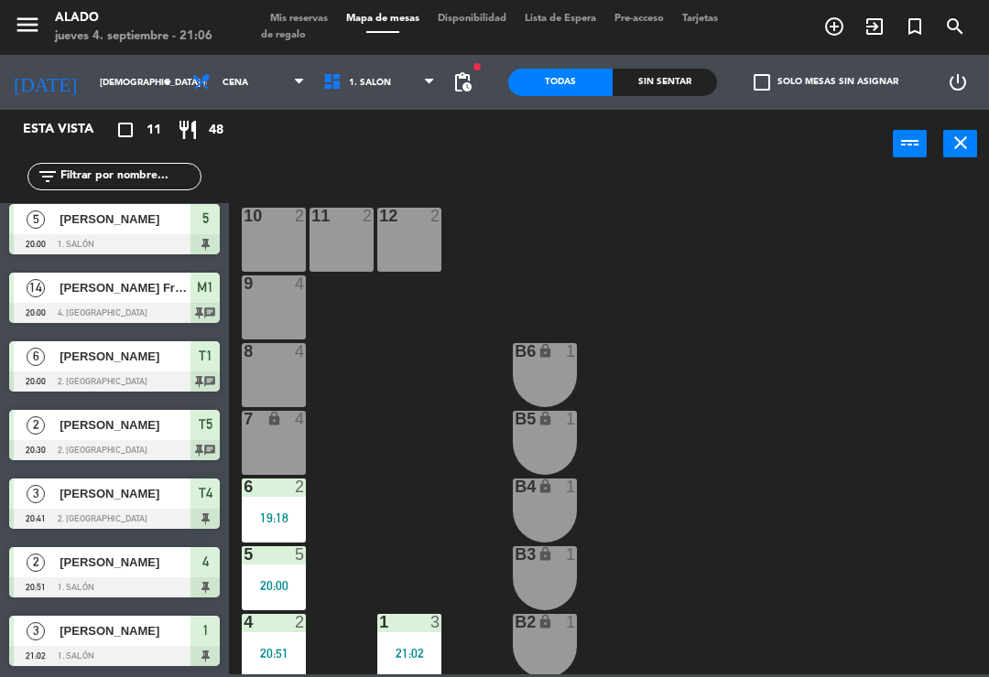
scroll to position [283, 0]
click at [394, 102] on span "1. Salón" at bounding box center [379, 82] width 131 height 40
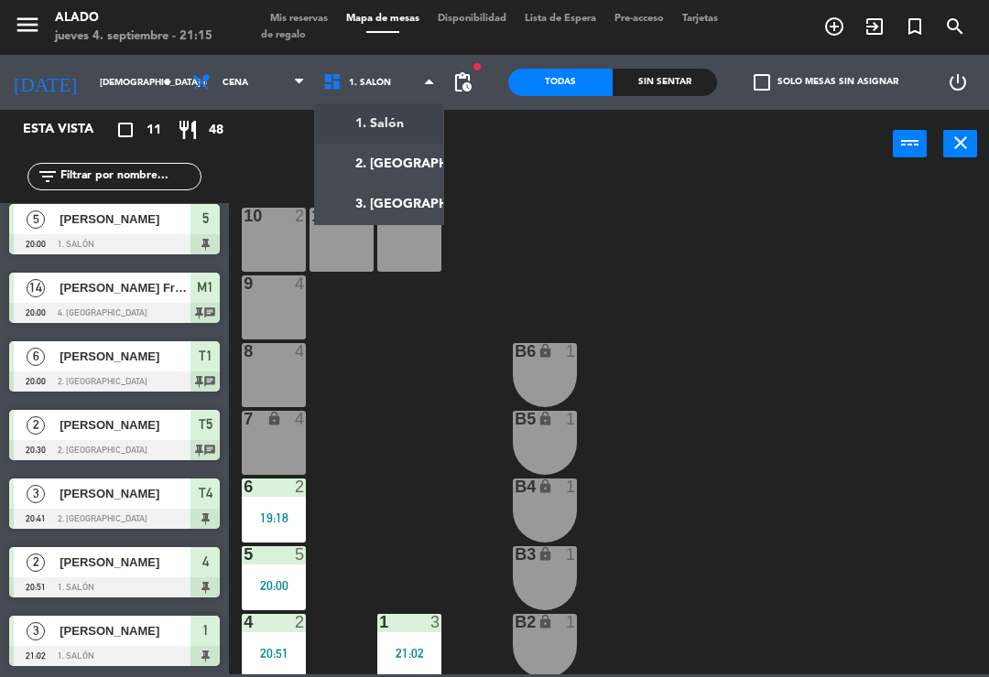
click at [396, 179] on ng-component "menu Alado jueves 4. septiembre - 21:15 Mis reservas Mapa de mesas Disponibilid…" at bounding box center [494, 337] width 989 height 675
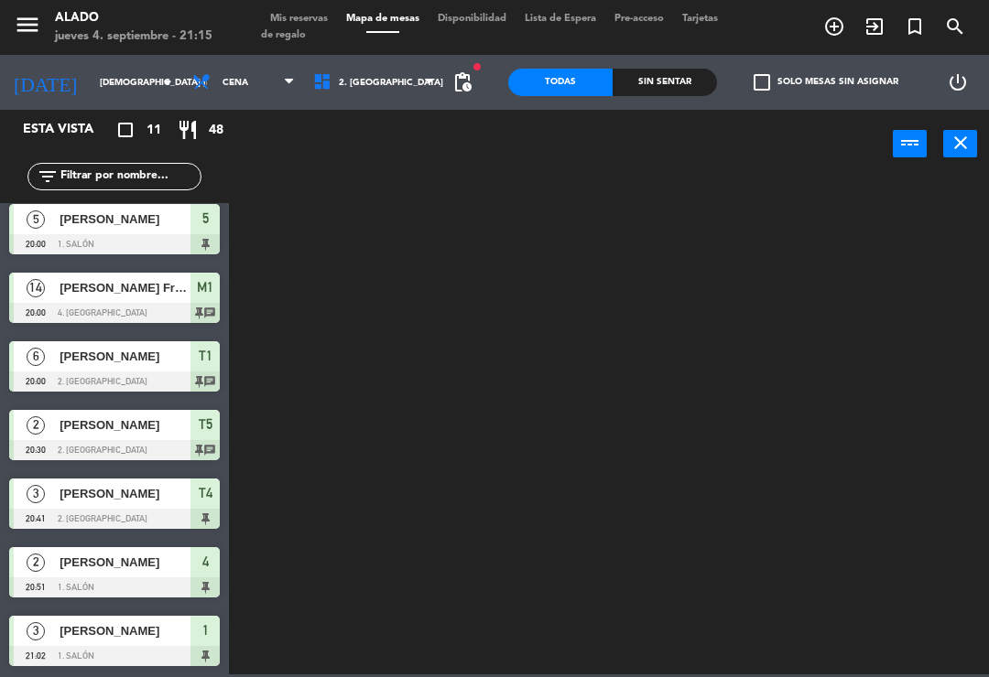
click at [403, 169] on div "power_input close" at bounding box center [561, 145] width 664 height 70
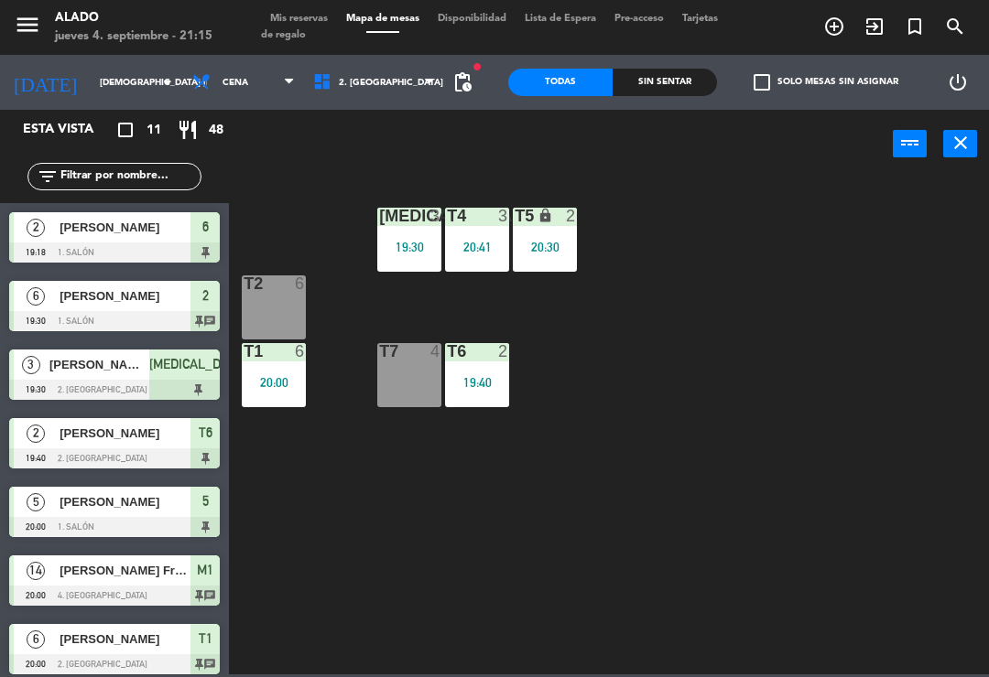
scroll to position [-2, 0]
click at [398, 95] on span "2. [GEOGRAPHIC_DATA]" at bounding box center [374, 82] width 140 height 40
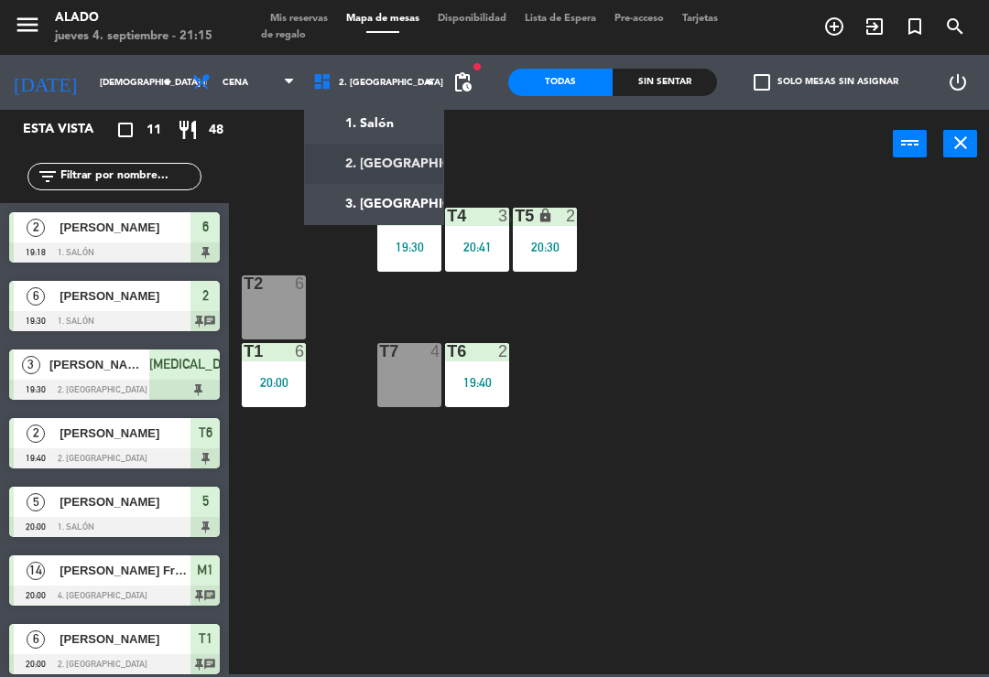
scroll to position [0, 0]
click at [794, 184] on div "[MEDICAL_DATA] 3 19:30 T4 3 20:41 T5 lock 2 20:30 T2 6 T7 4 T6 2 19:40 T1 6 20:…" at bounding box center [614, 425] width 750 height 499
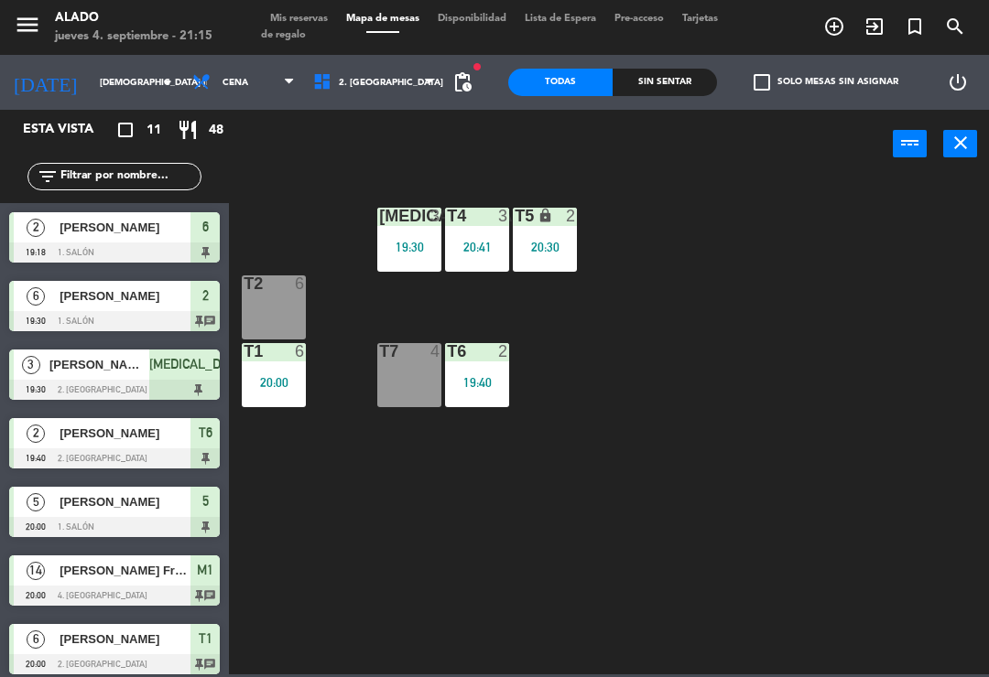
click at [496, 373] on div "T6 2 19:40" at bounding box center [477, 375] width 64 height 64
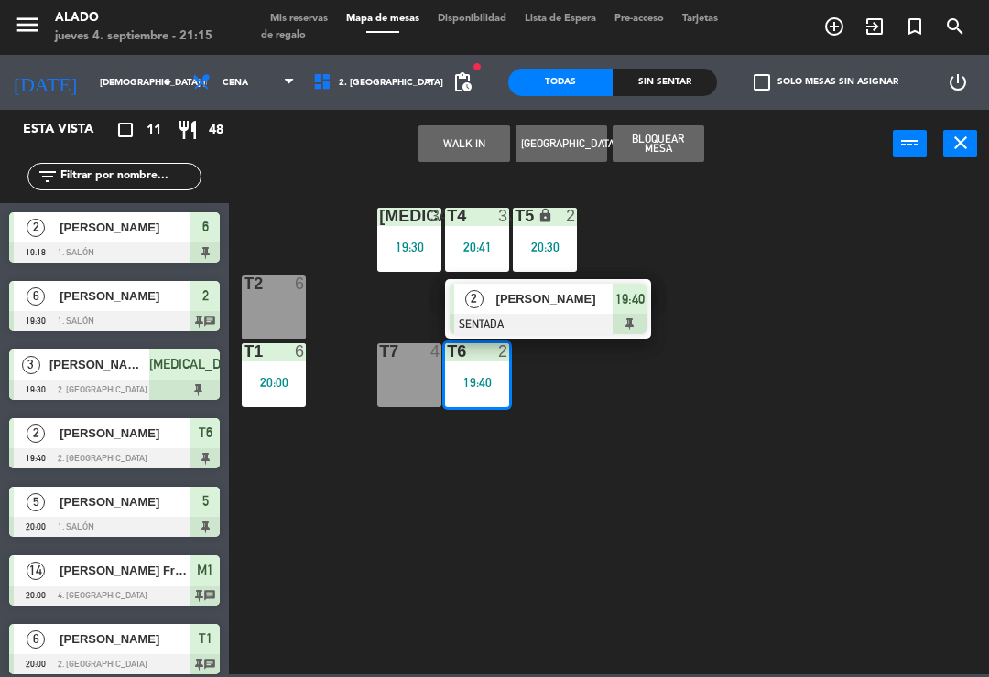
click at [590, 318] on div at bounding box center [547, 324] width 197 height 20
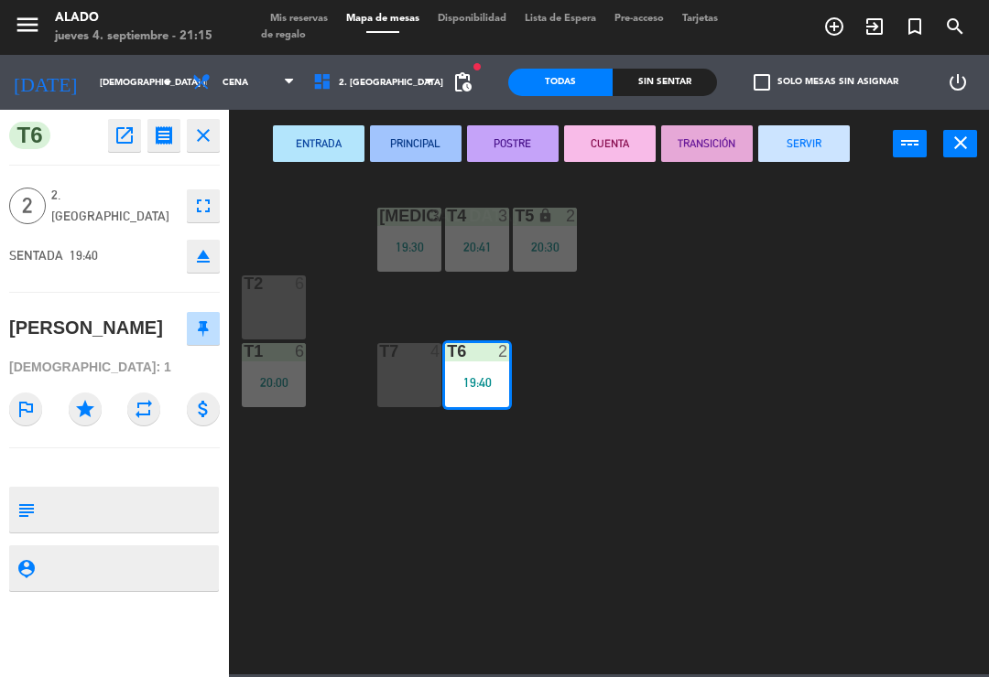
click at [824, 145] on button "SERVIR" at bounding box center [804, 143] width 92 height 37
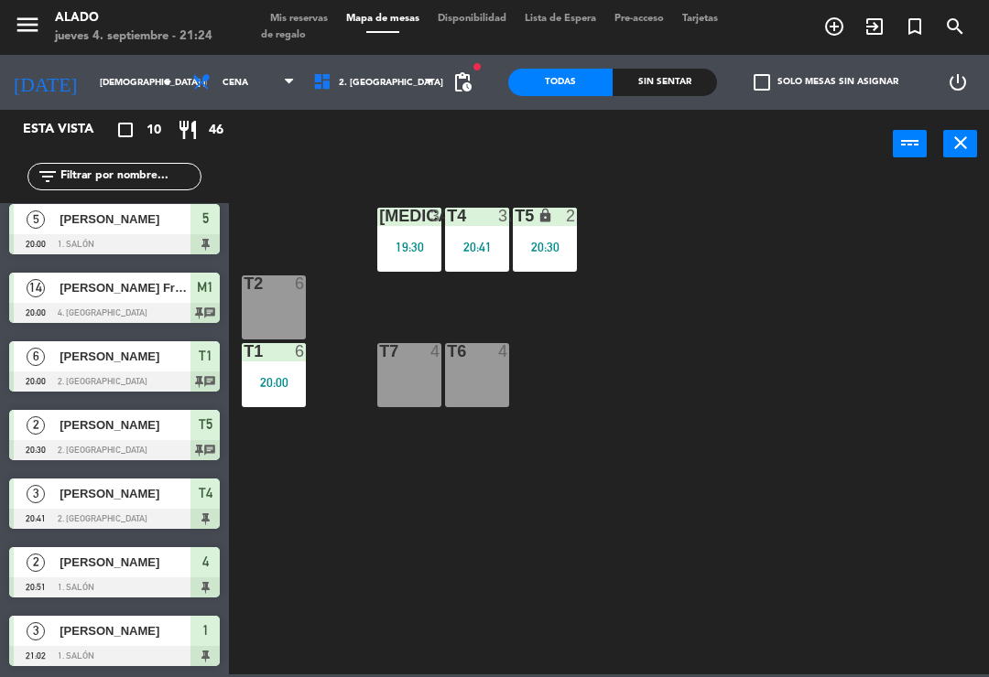
scroll to position [214, 0]
click at [390, 78] on span "2. [GEOGRAPHIC_DATA]" at bounding box center [374, 82] width 140 height 40
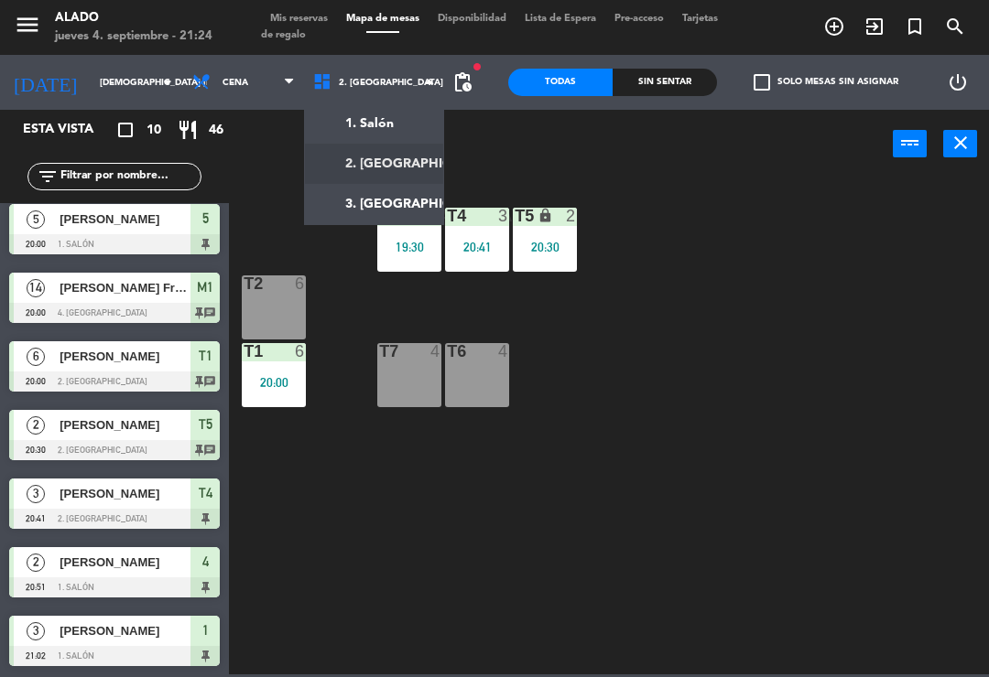
click at [430, 200] on ng-component "menu Alado jueves 4. septiembre - 21:24 Mis reservas Mapa de mesas Disponibilid…" at bounding box center [494, 337] width 989 height 675
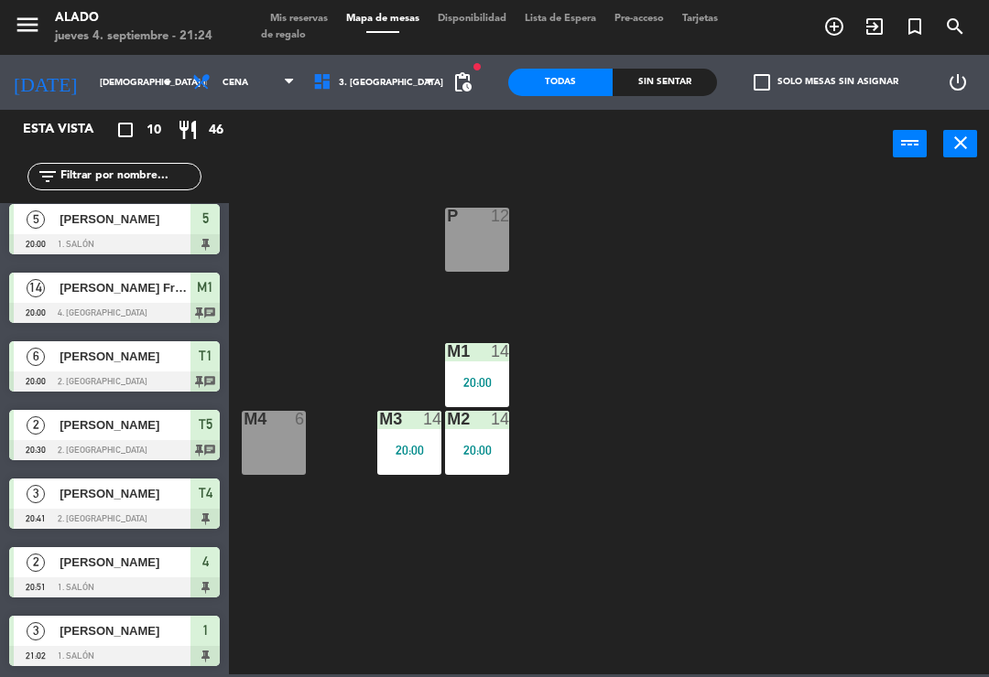
click at [482, 250] on div "P 12" at bounding box center [477, 240] width 64 height 64
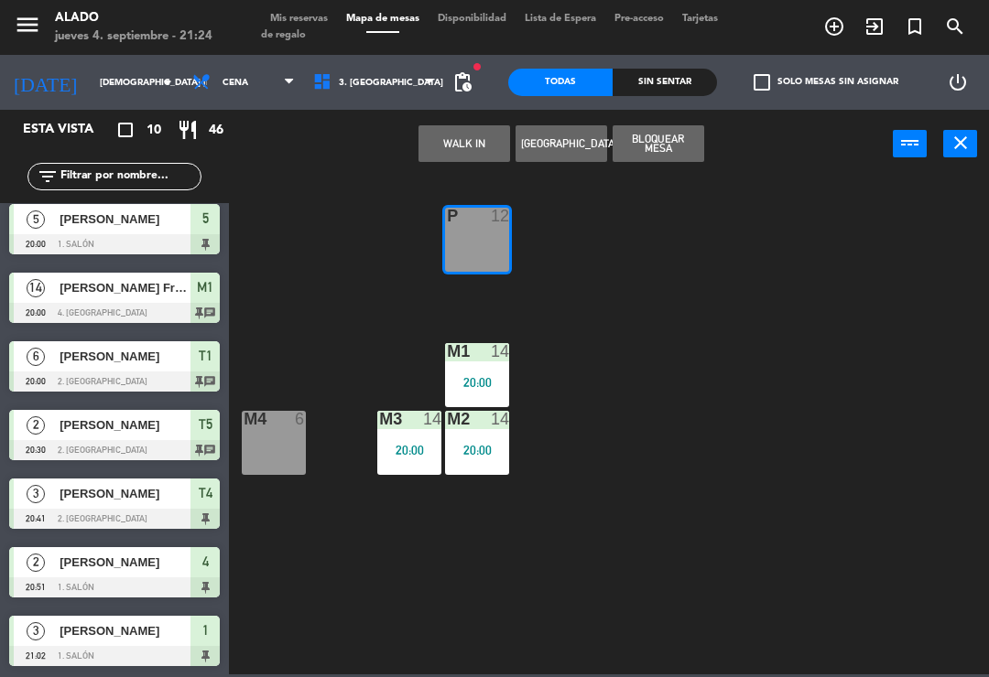
click at [479, 131] on button "WALK IN" at bounding box center [464, 143] width 92 height 37
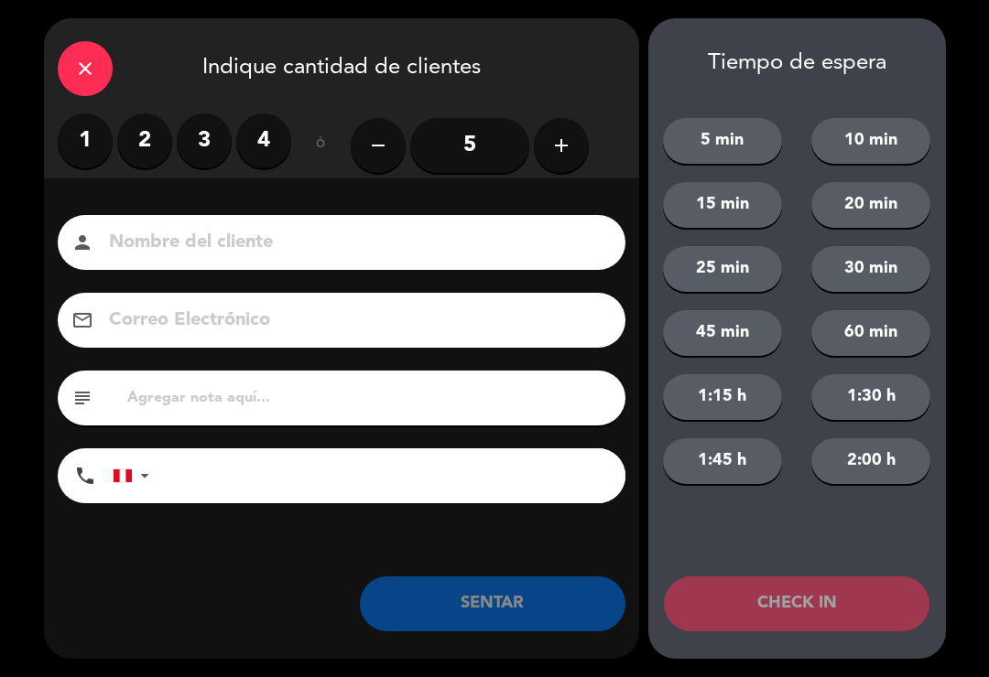
click at [483, 158] on input "5" at bounding box center [469, 145] width 119 height 55
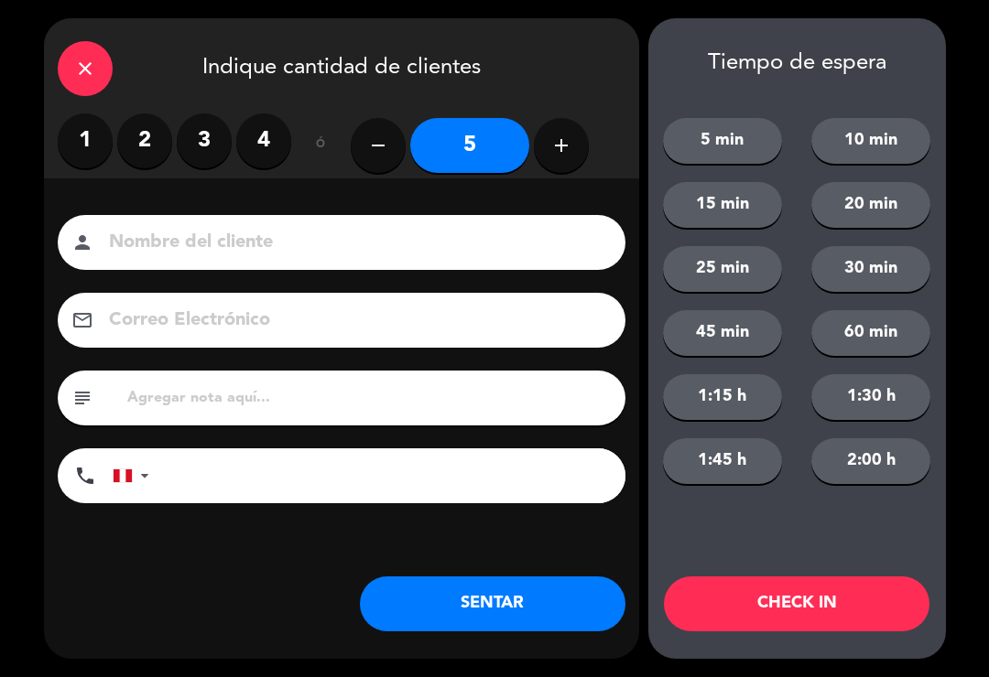
click at [465, 258] on input at bounding box center [354, 243] width 494 height 32
type input "[PERSON_NAME]"
click at [586, 61] on div "close Indique cantidad de clientes" at bounding box center [341, 65] width 595 height 95
click at [484, 620] on button "SENTAR" at bounding box center [492, 604] width 265 height 55
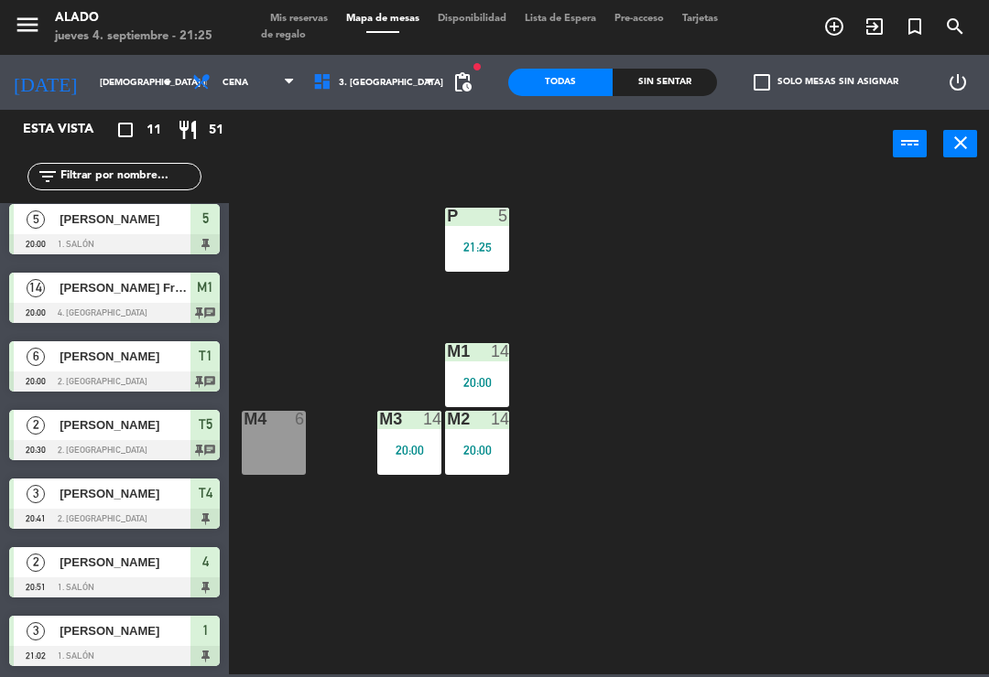
scroll to position [283, 0]
click at [507, 222] on div "5" at bounding box center [503, 216] width 11 height 16
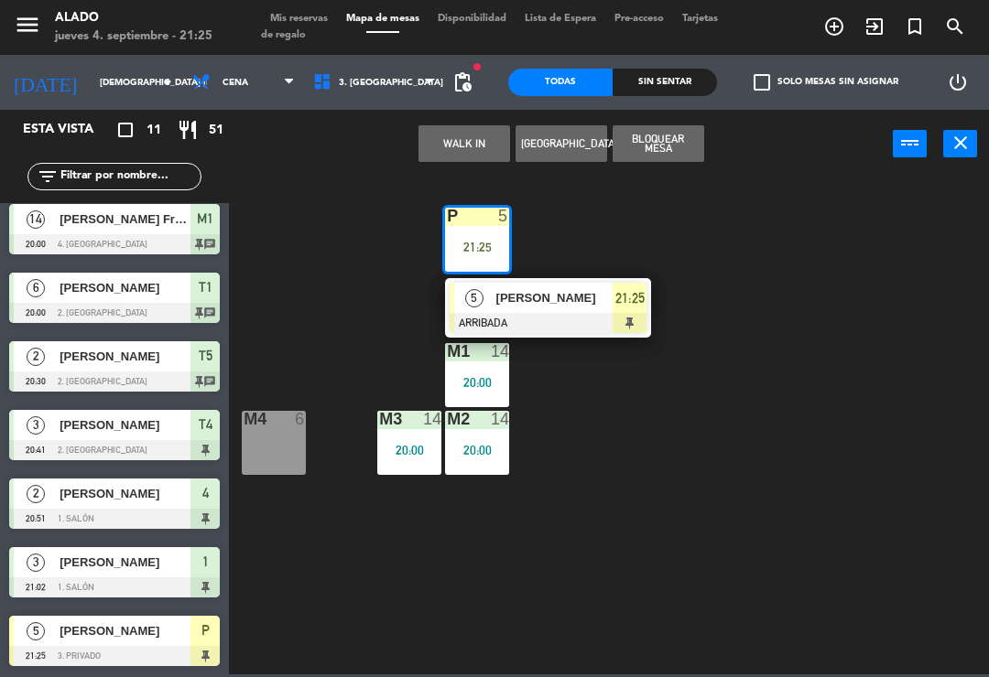
click at [585, 305] on span "[PERSON_NAME]" at bounding box center [554, 297] width 117 height 19
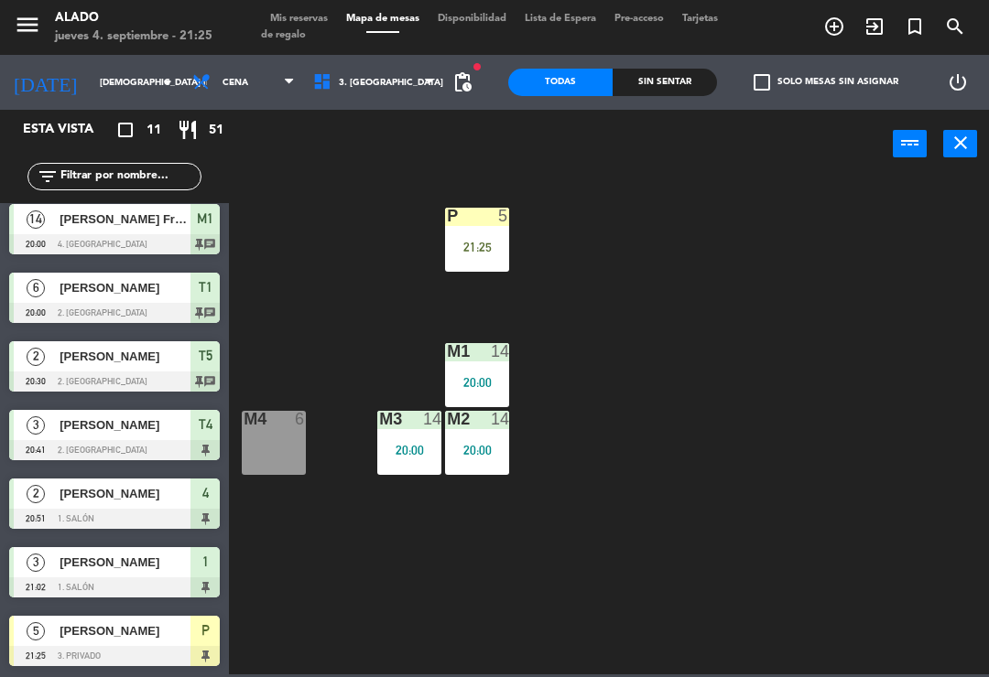
click at [136, 631] on span "[PERSON_NAME]" at bounding box center [124, 630] width 131 height 19
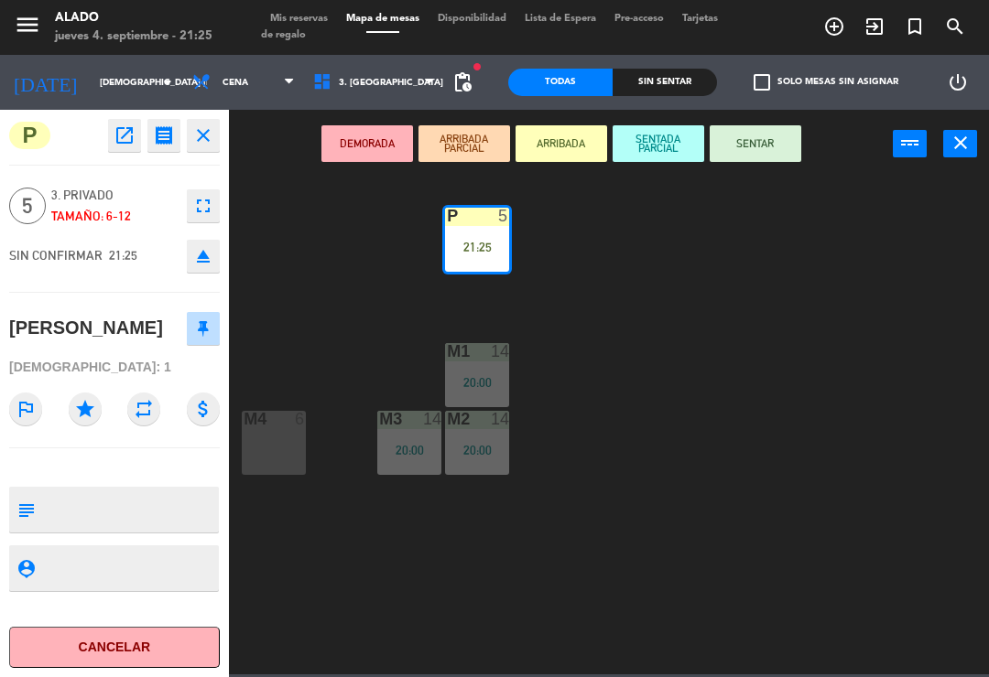
click at [770, 132] on button "SENTAR" at bounding box center [755, 143] width 92 height 37
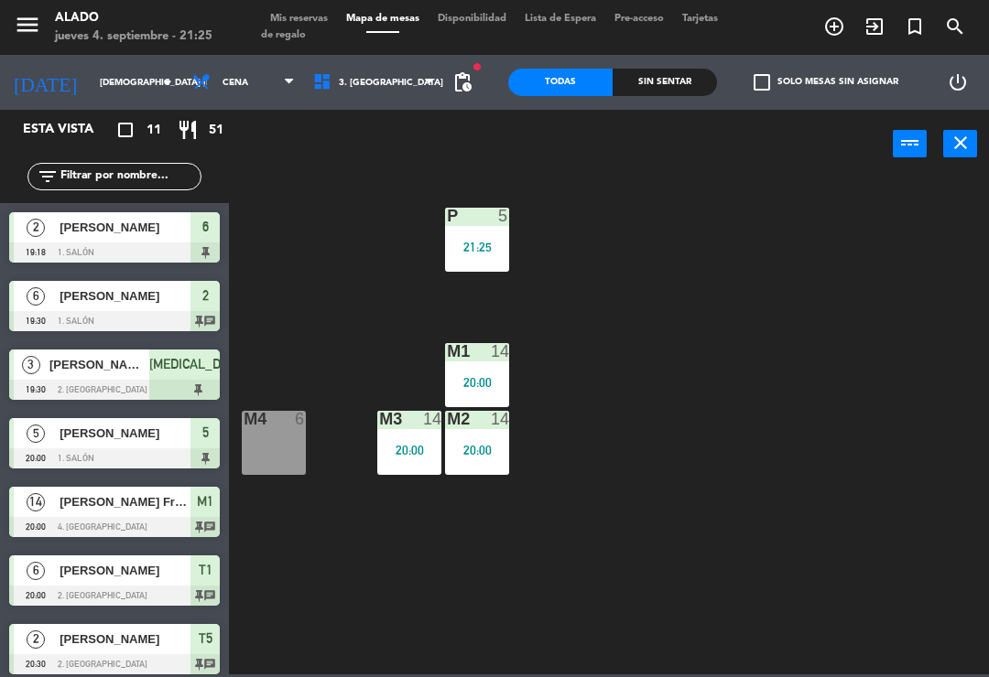
scroll to position [203, 0]
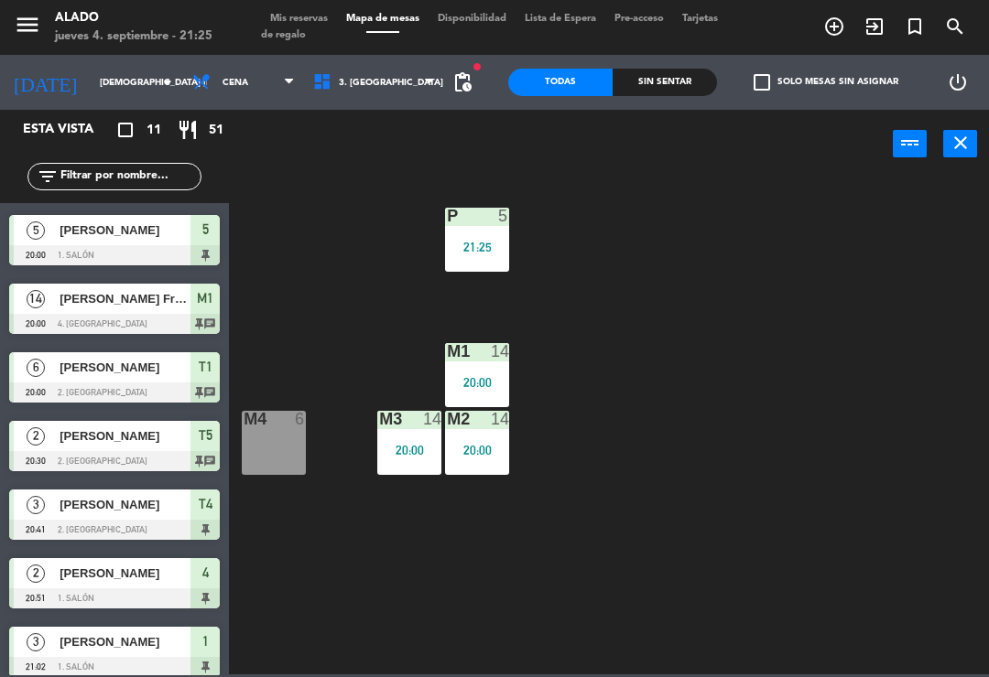
click at [485, 223] on div at bounding box center [477, 216] width 30 height 16
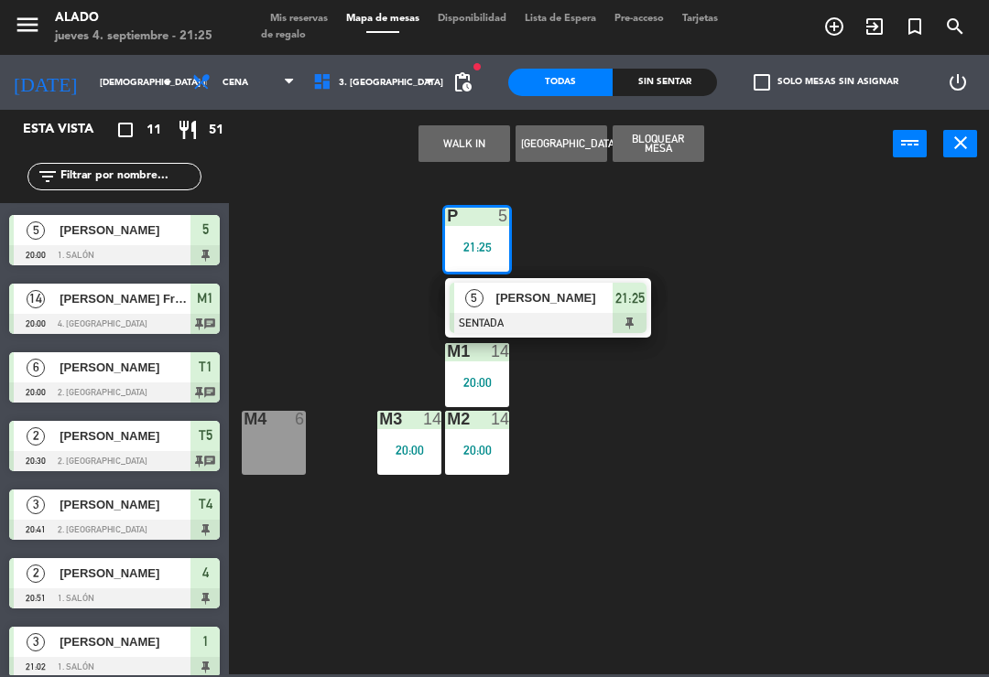
click at [569, 294] on span "[PERSON_NAME]" at bounding box center [554, 297] width 117 height 19
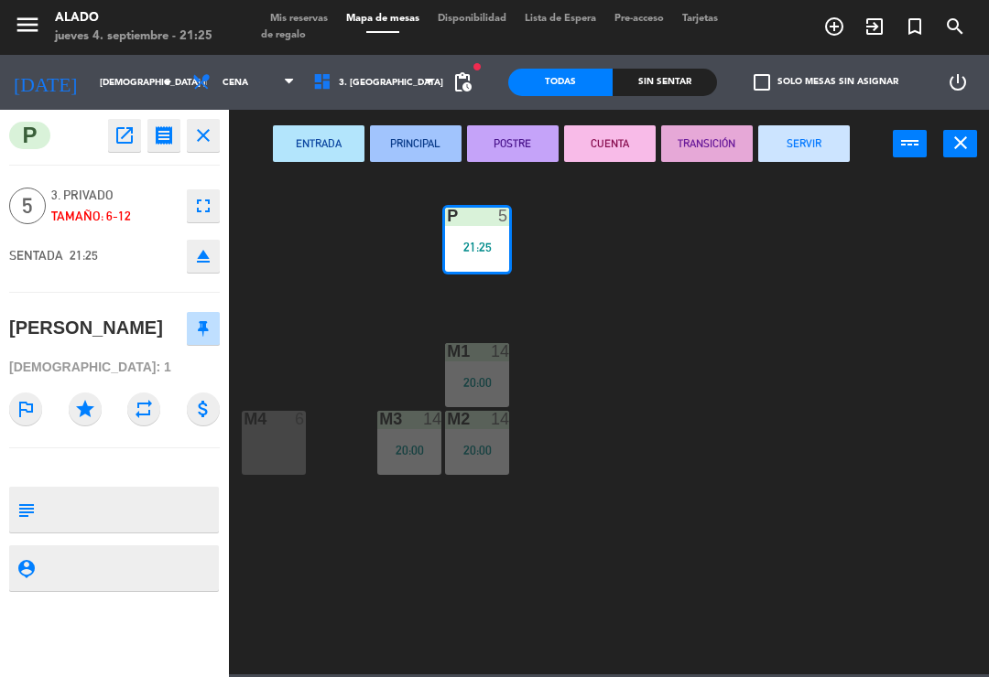
click at [822, 138] on button "SERVIR" at bounding box center [804, 143] width 92 height 37
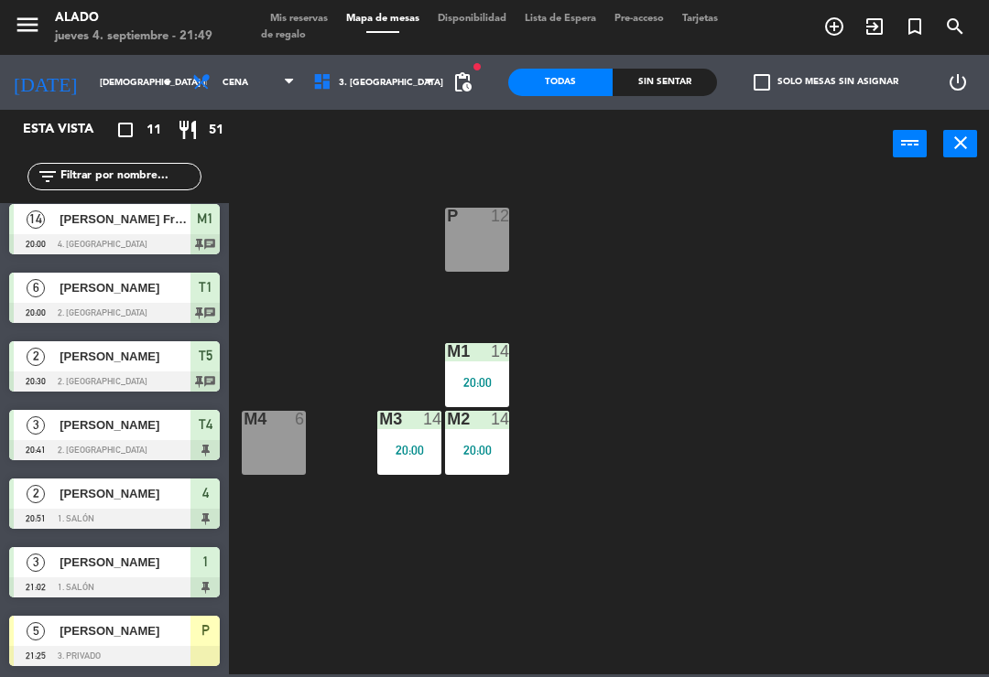
scroll to position [283, 0]
click at [124, 76] on input "[DEMOGRAPHIC_DATA] [DATE]" at bounding box center [153, 83] width 125 height 28
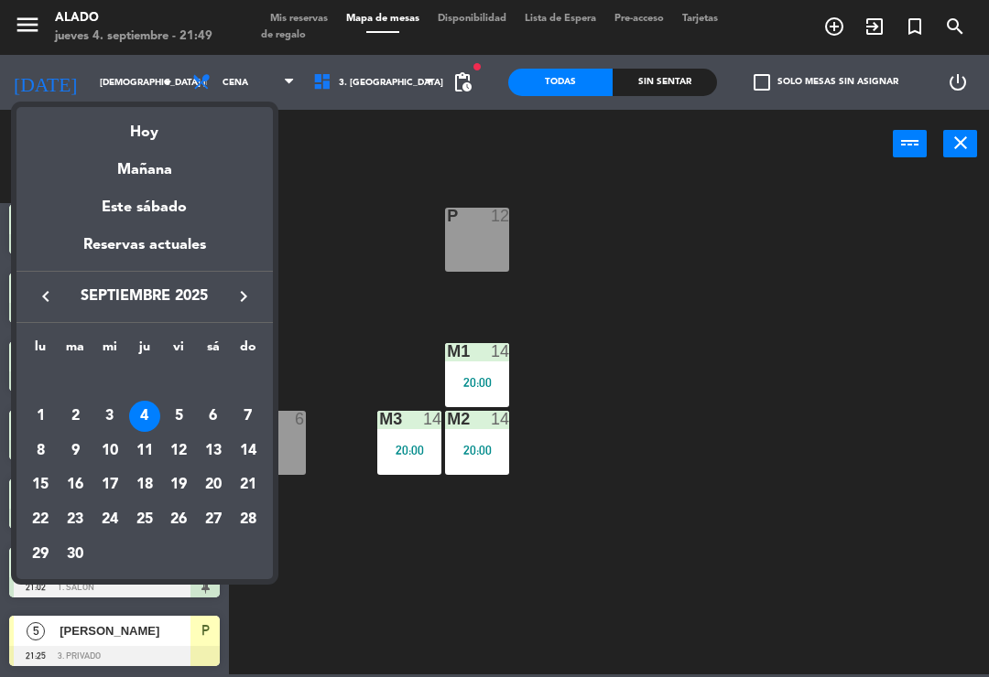
click at [189, 414] on div "5" at bounding box center [178, 416] width 31 height 31
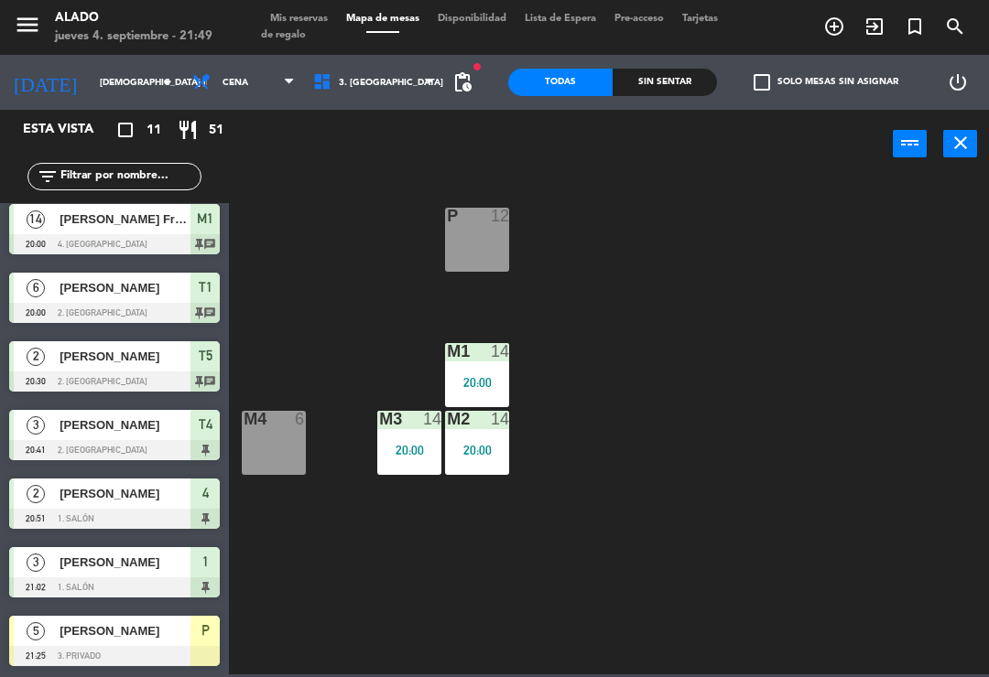
type input "vie. [DATE]"
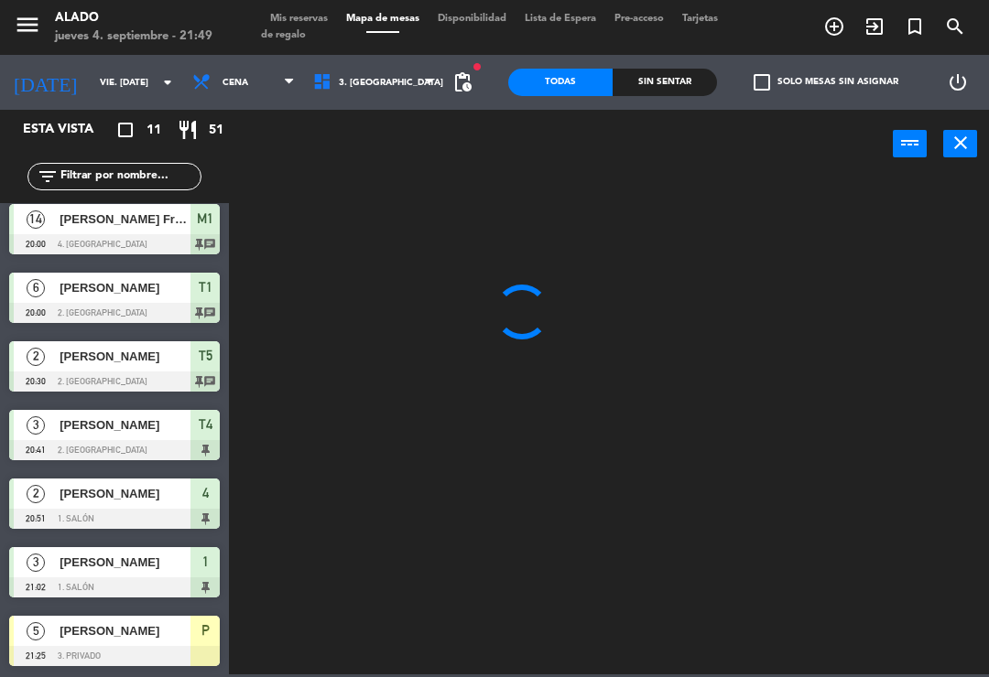
scroll to position [0, 0]
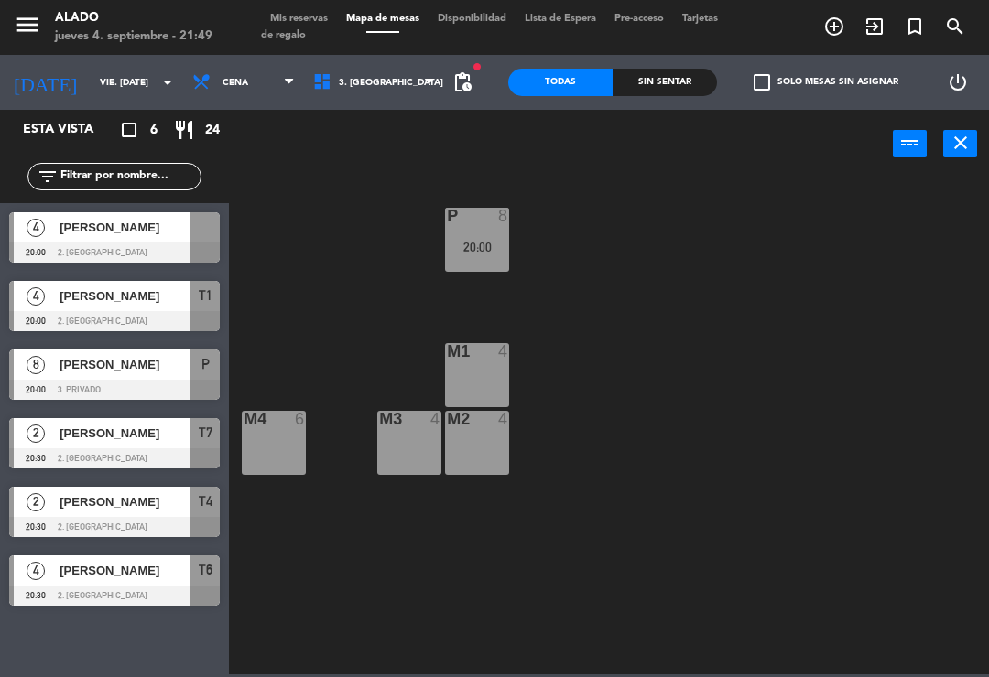
click at [308, 28] on span "Tarjetas de regalo" at bounding box center [489, 27] width 457 height 27
click at [315, 18] on span "Mis reservas" at bounding box center [299, 19] width 76 height 10
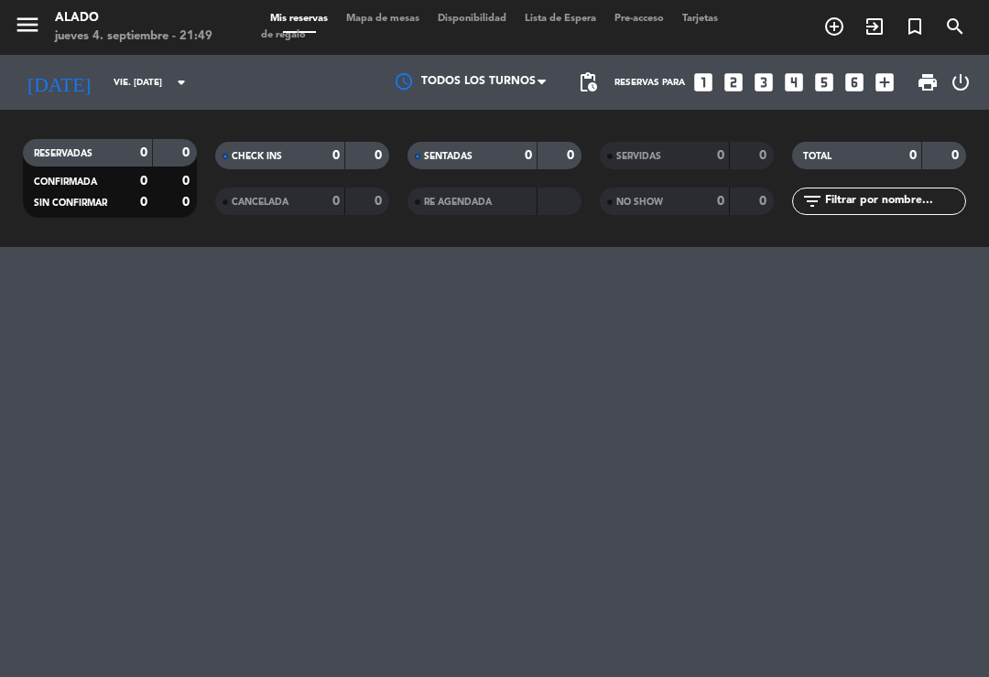
click at [312, 14] on span "Tarjetas de regalo" at bounding box center [489, 27] width 457 height 27
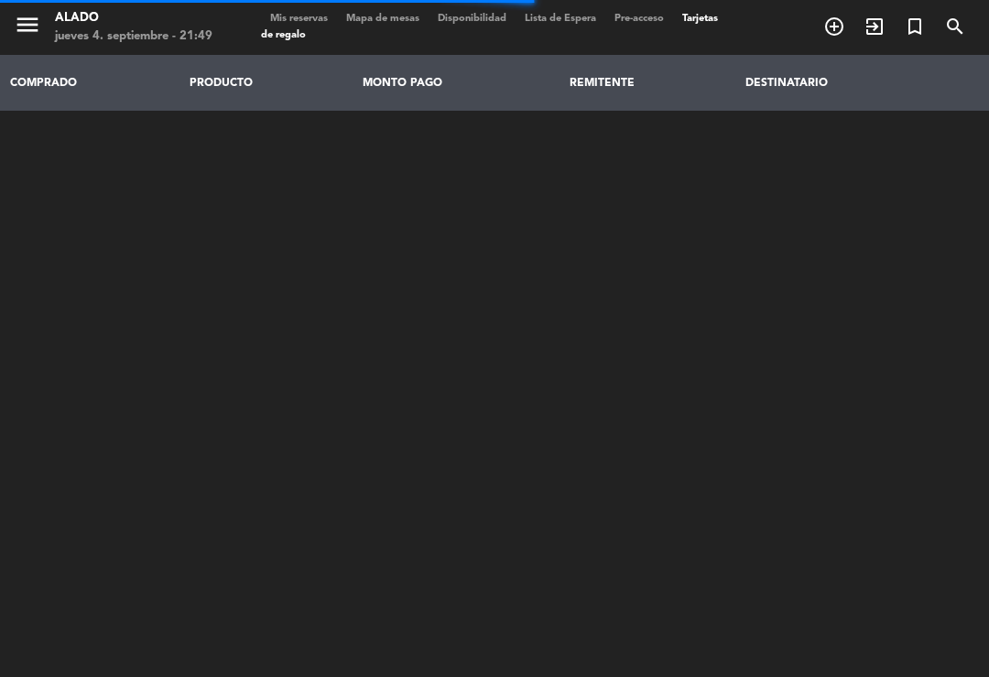
click at [308, 18] on span "Mis reservas" at bounding box center [299, 19] width 76 height 10
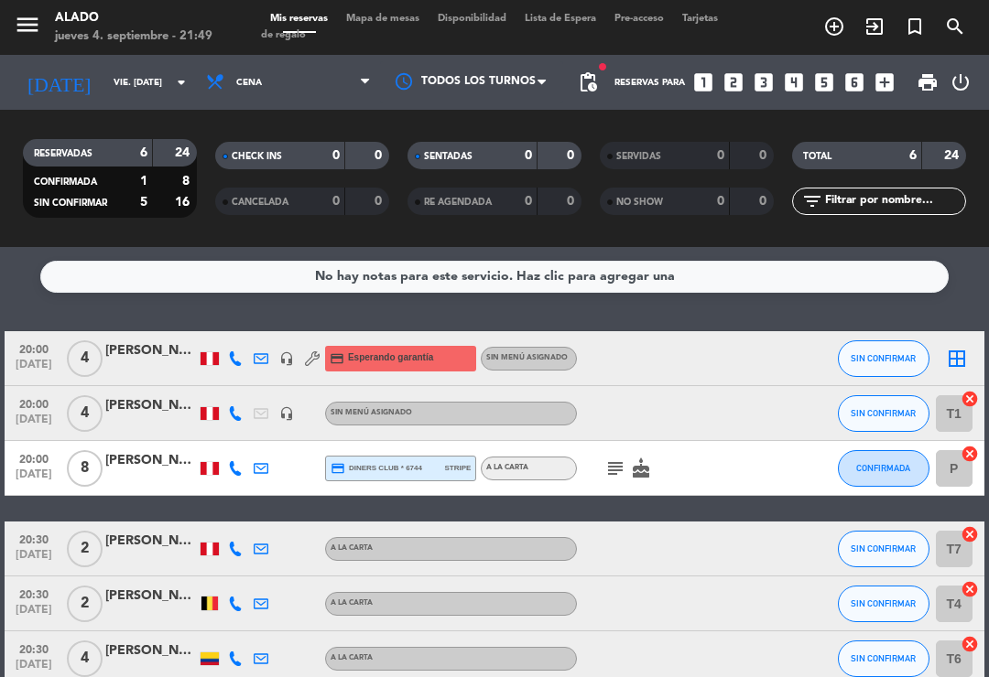
click at [610, 468] on icon "subject" at bounding box center [615, 469] width 22 height 22
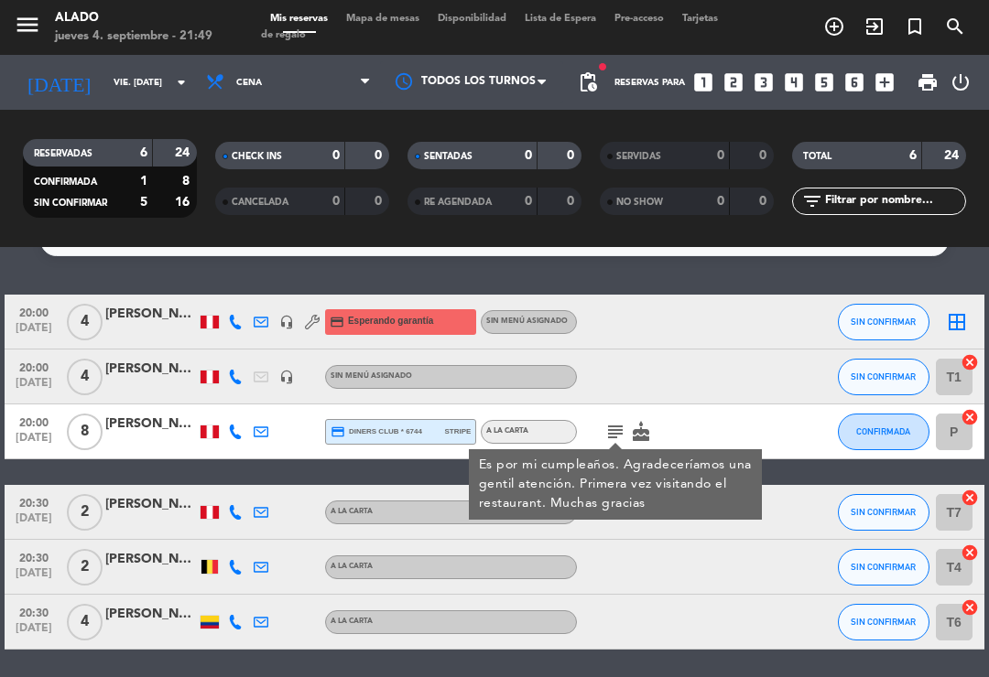
scroll to position [38, 0]
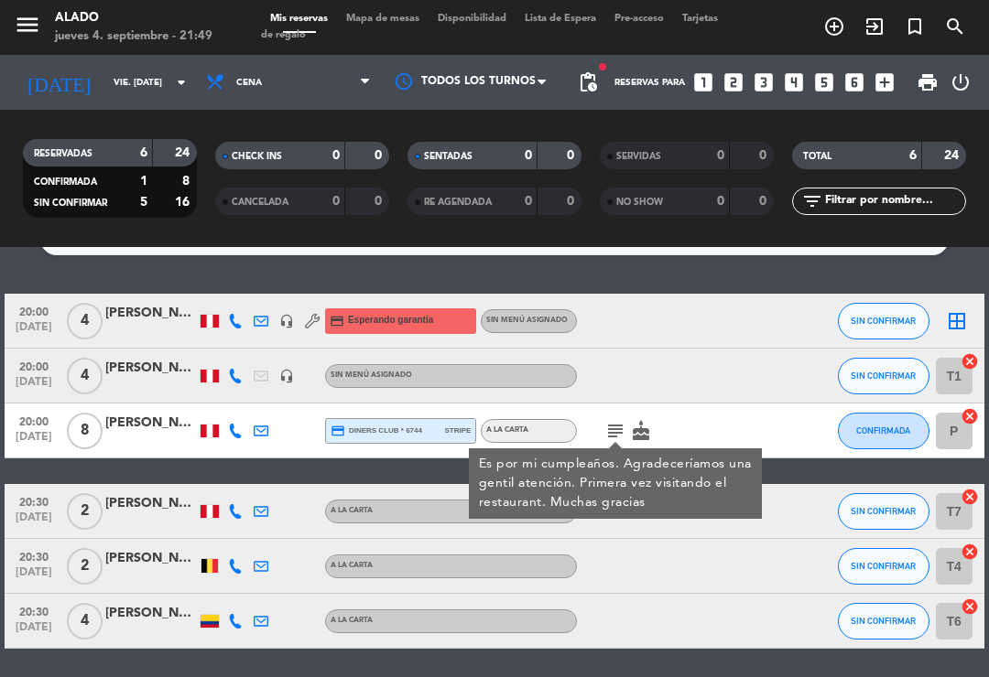
click at [977, 408] on icon "cancel" at bounding box center [969, 416] width 18 height 18
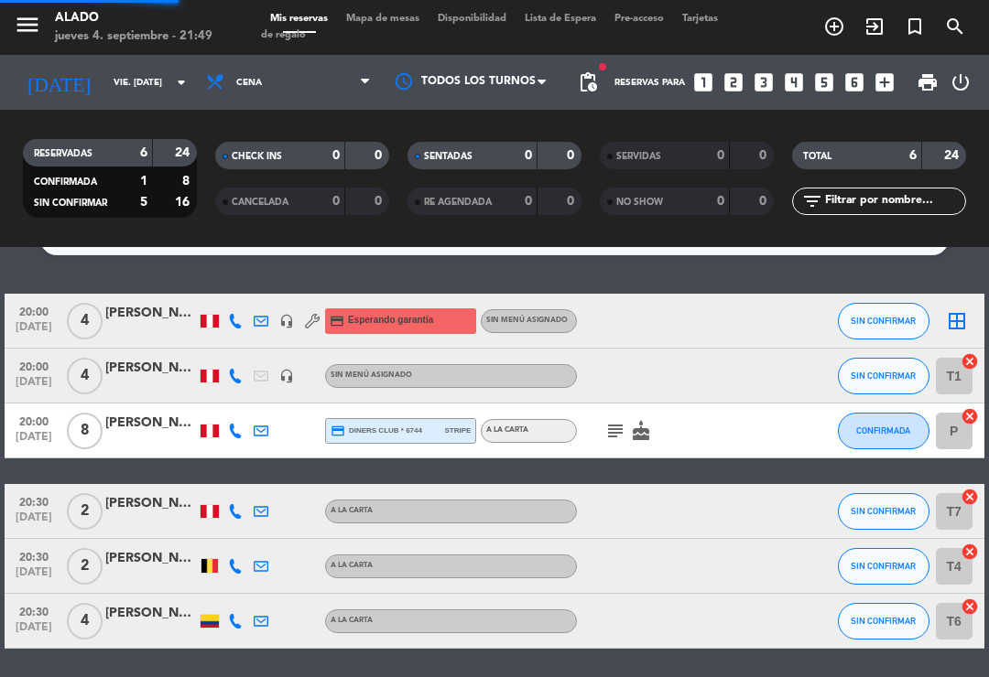
click at [970, 421] on icon "cancel" at bounding box center [969, 416] width 18 height 18
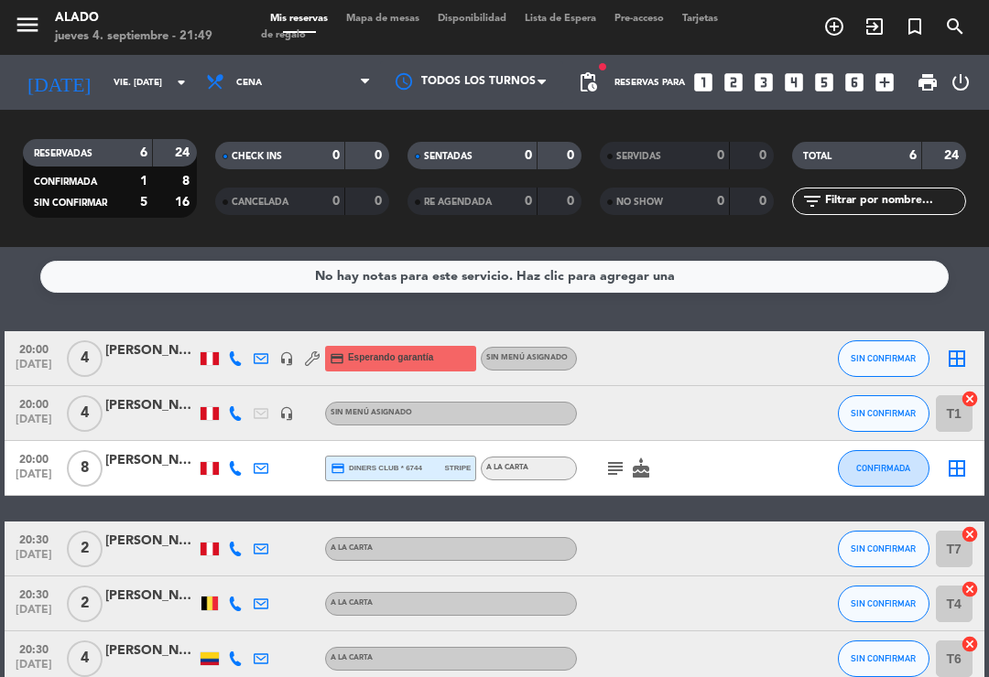
scroll to position [0, 0]
click at [104, 80] on input "vie. [DATE]" at bounding box center [166, 83] width 125 height 28
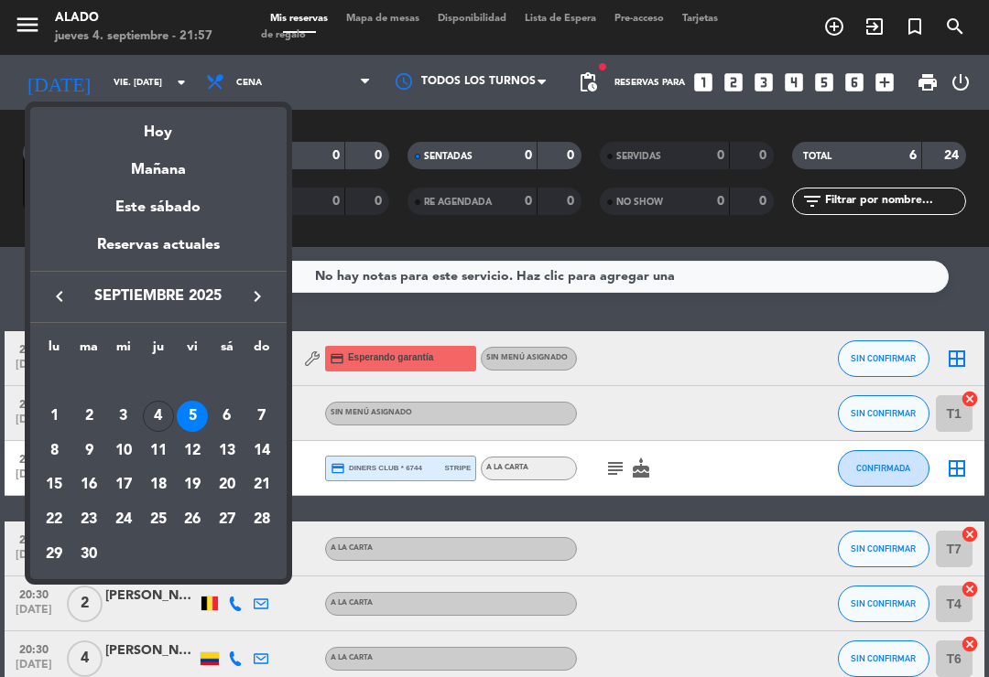
click at [162, 413] on div "4" at bounding box center [158, 416] width 31 height 31
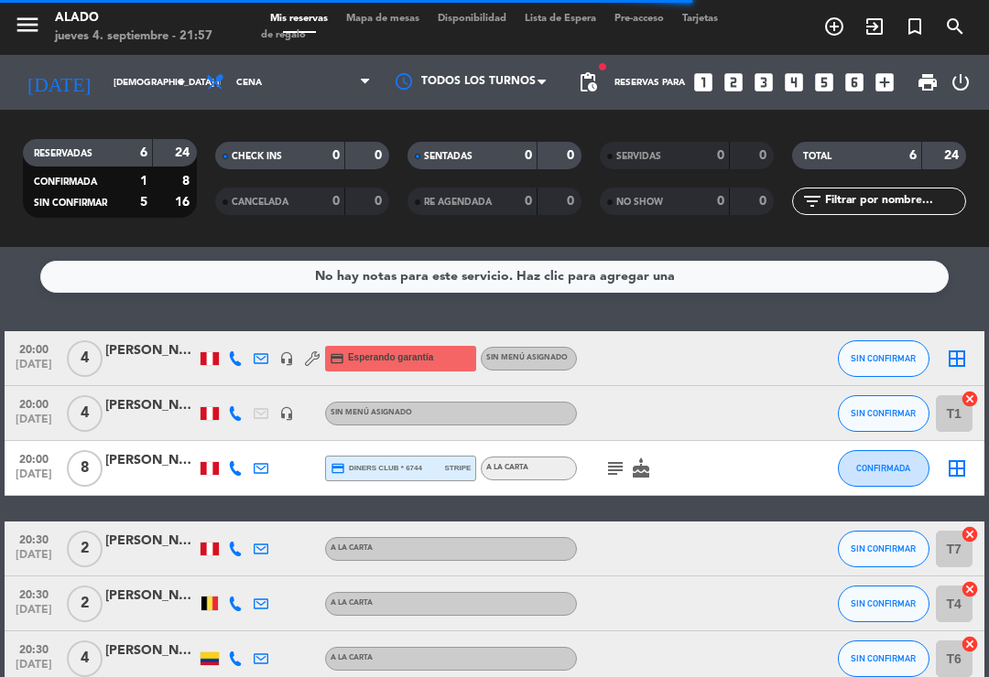
click at [178, 70] on input "[DEMOGRAPHIC_DATA] [DATE]" at bounding box center [166, 83] width 125 height 28
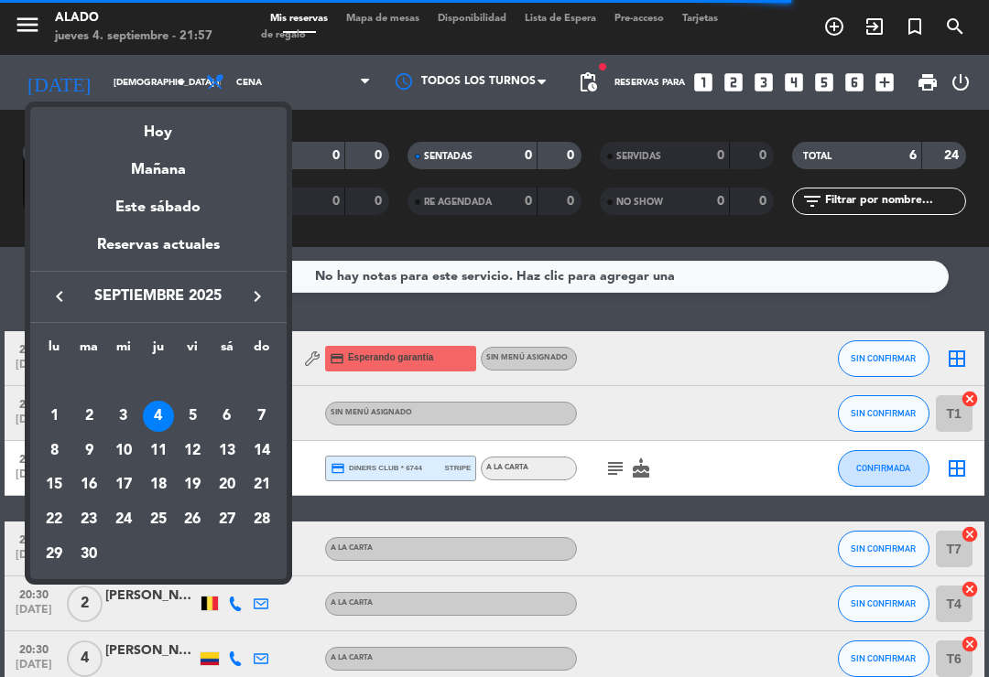
click at [199, 408] on div "5" at bounding box center [192, 416] width 31 height 31
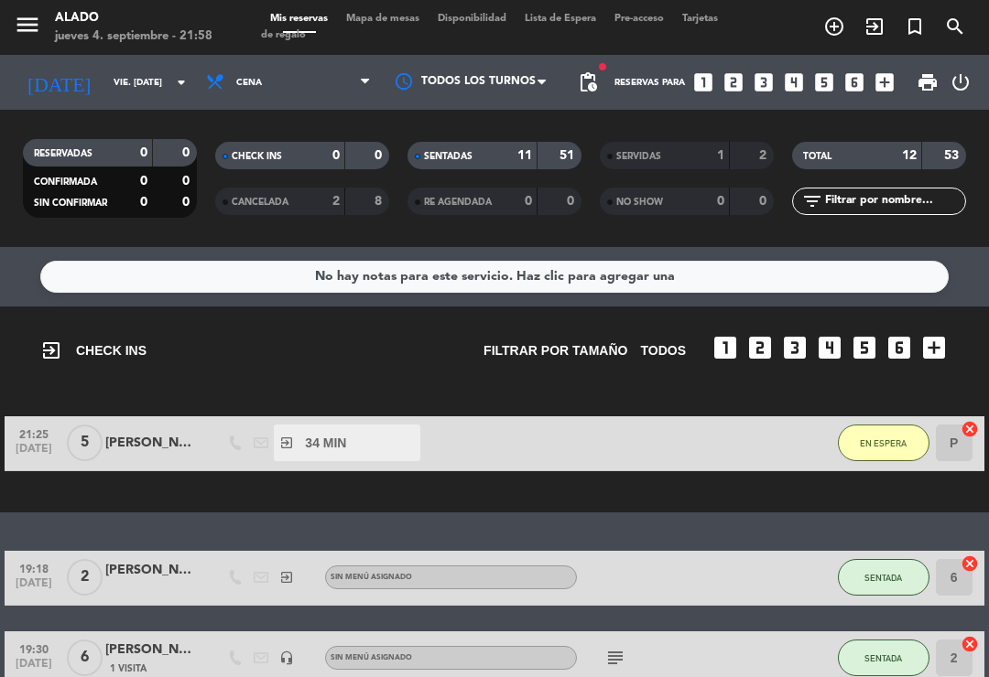
click at [351, 79] on span "Cena" at bounding box center [288, 82] width 183 height 40
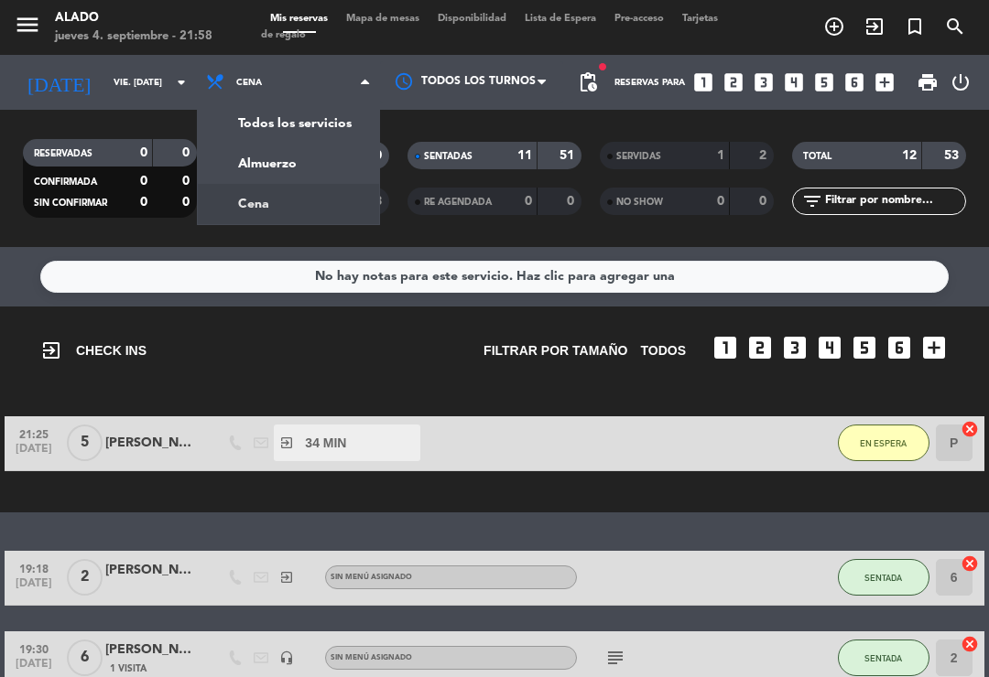
click at [253, 150] on div "menu Alado jueves 4. septiembre - 21:58 Mis reservas Mapa de mesas Disponibilid…" at bounding box center [494, 123] width 989 height 247
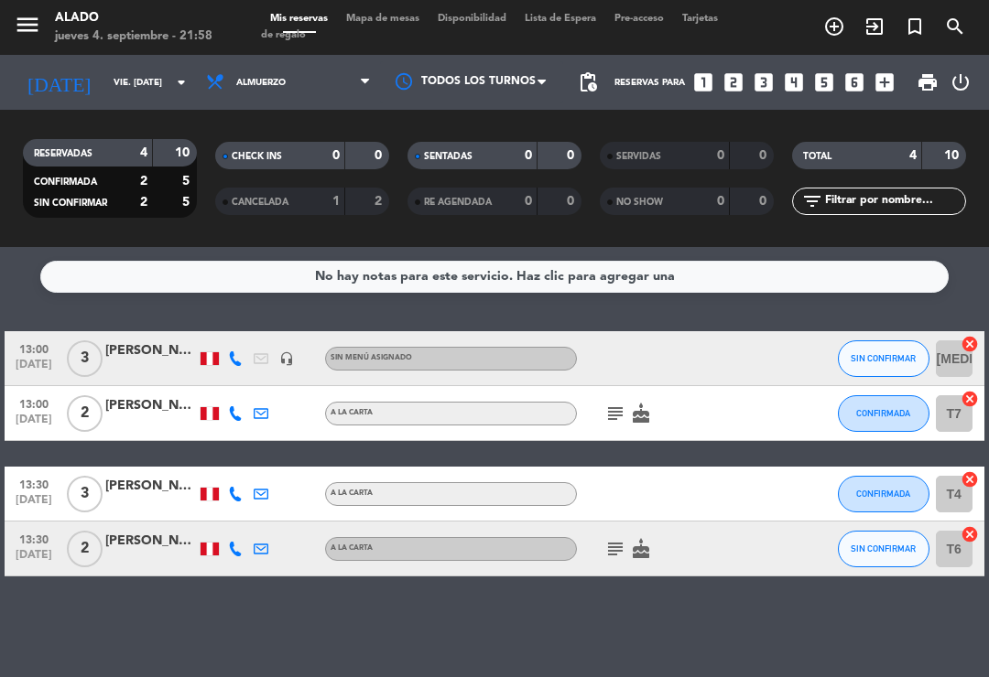
click at [169, 88] on input "vie. [DATE]" at bounding box center [166, 83] width 125 height 28
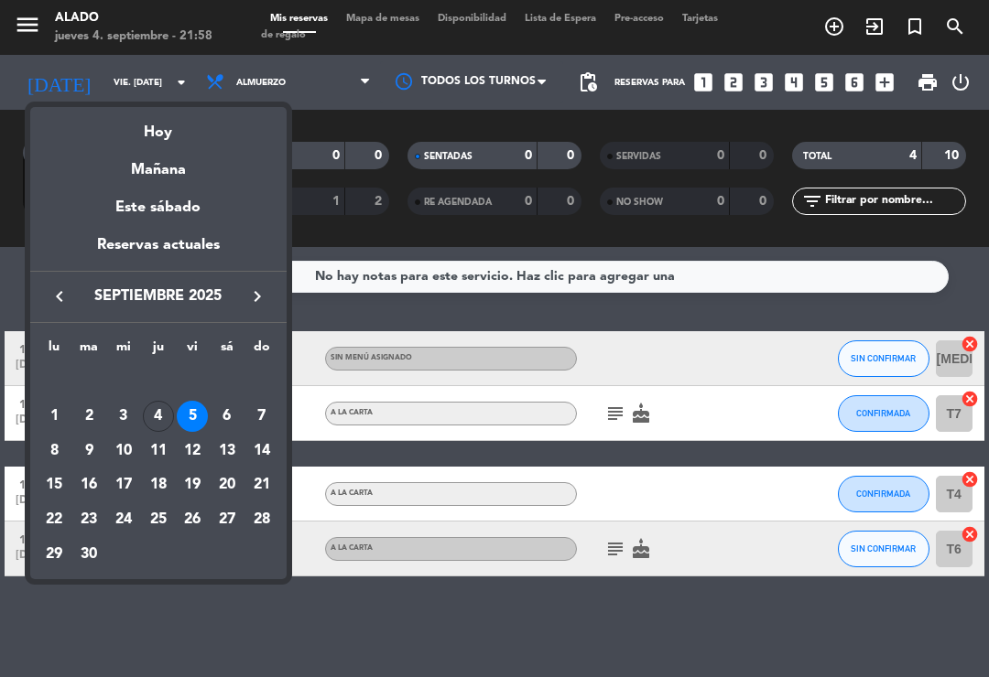
click at [157, 412] on div "4" at bounding box center [158, 416] width 31 height 31
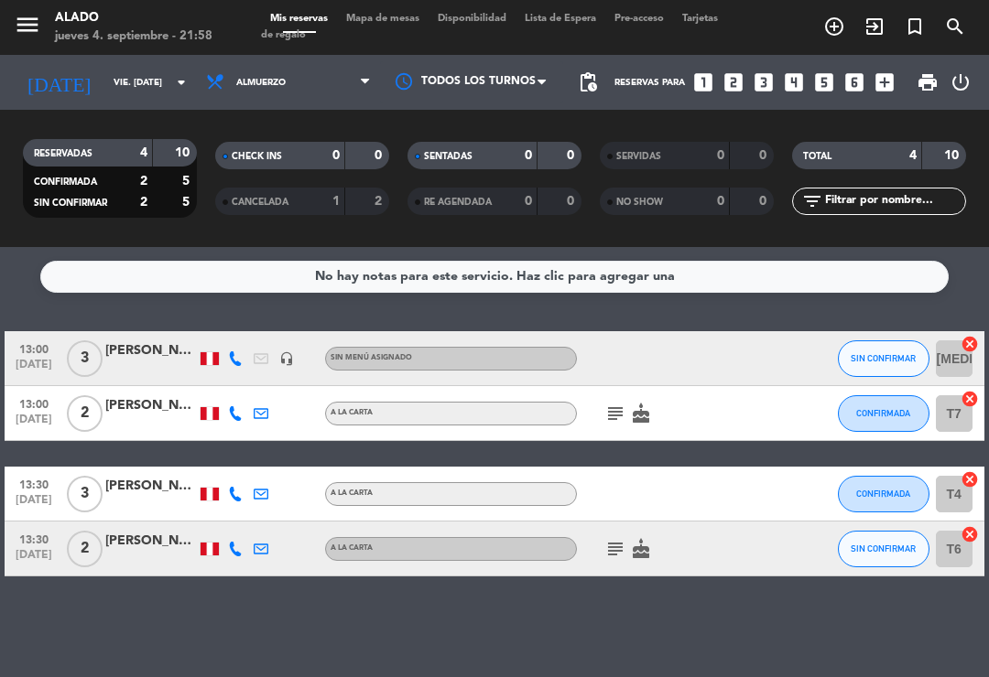
type input "[DEMOGRAPHIC_DATA] [DATE]"
